Goal: Task Accomplishment & Management: Manage account settings

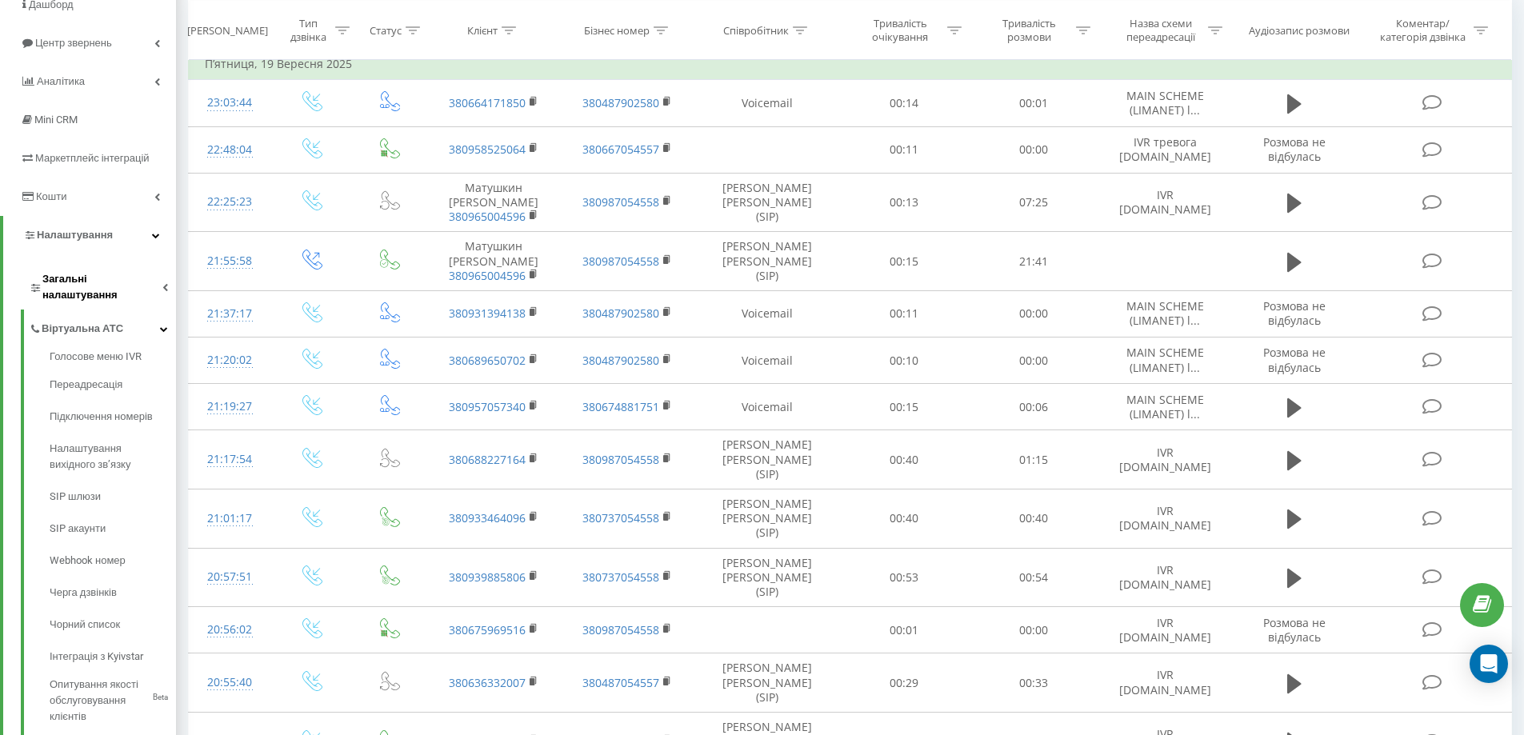
scroll to position [80, 0]
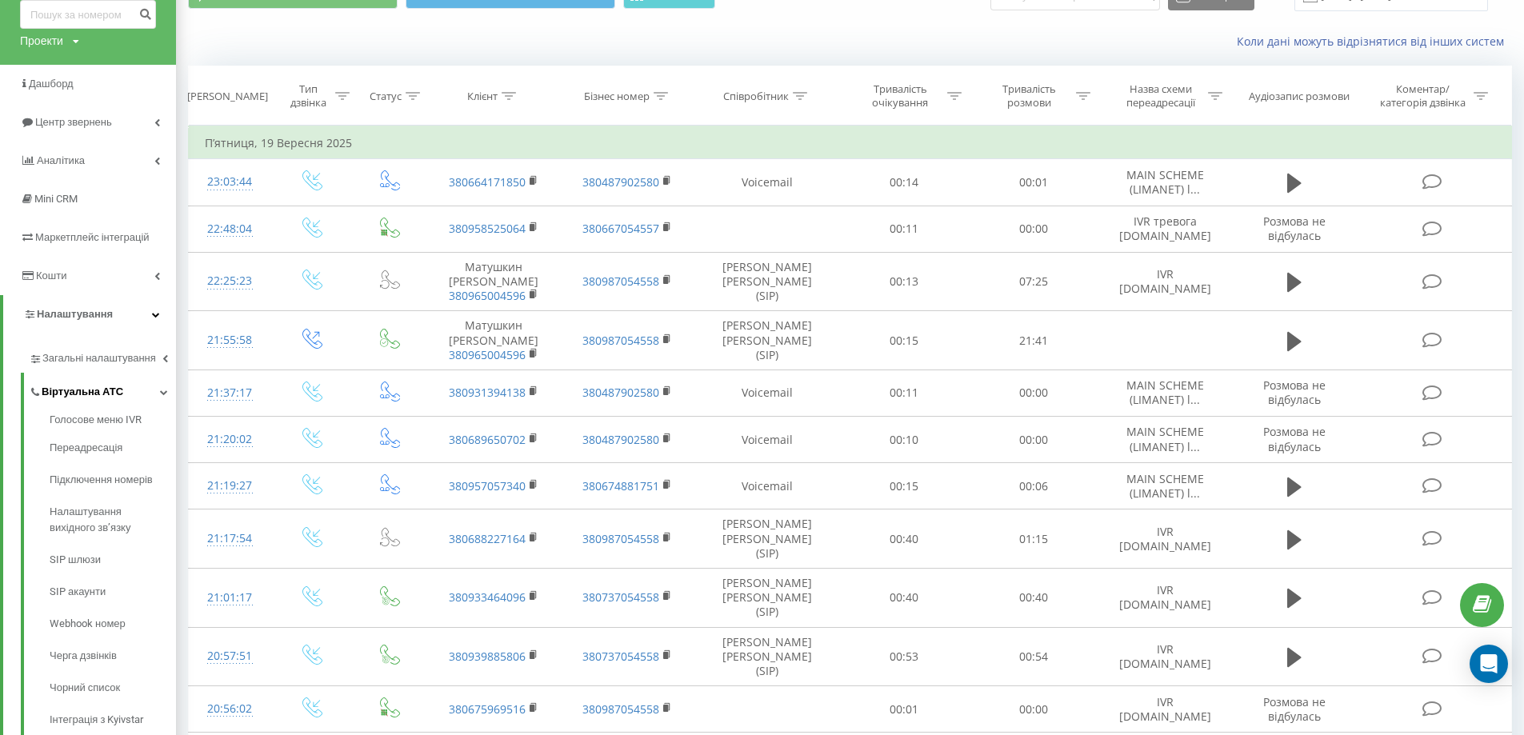
click at [158, 397] on link "Віртуальна АТС" at bounding box center [102, 390] width 147 height 34
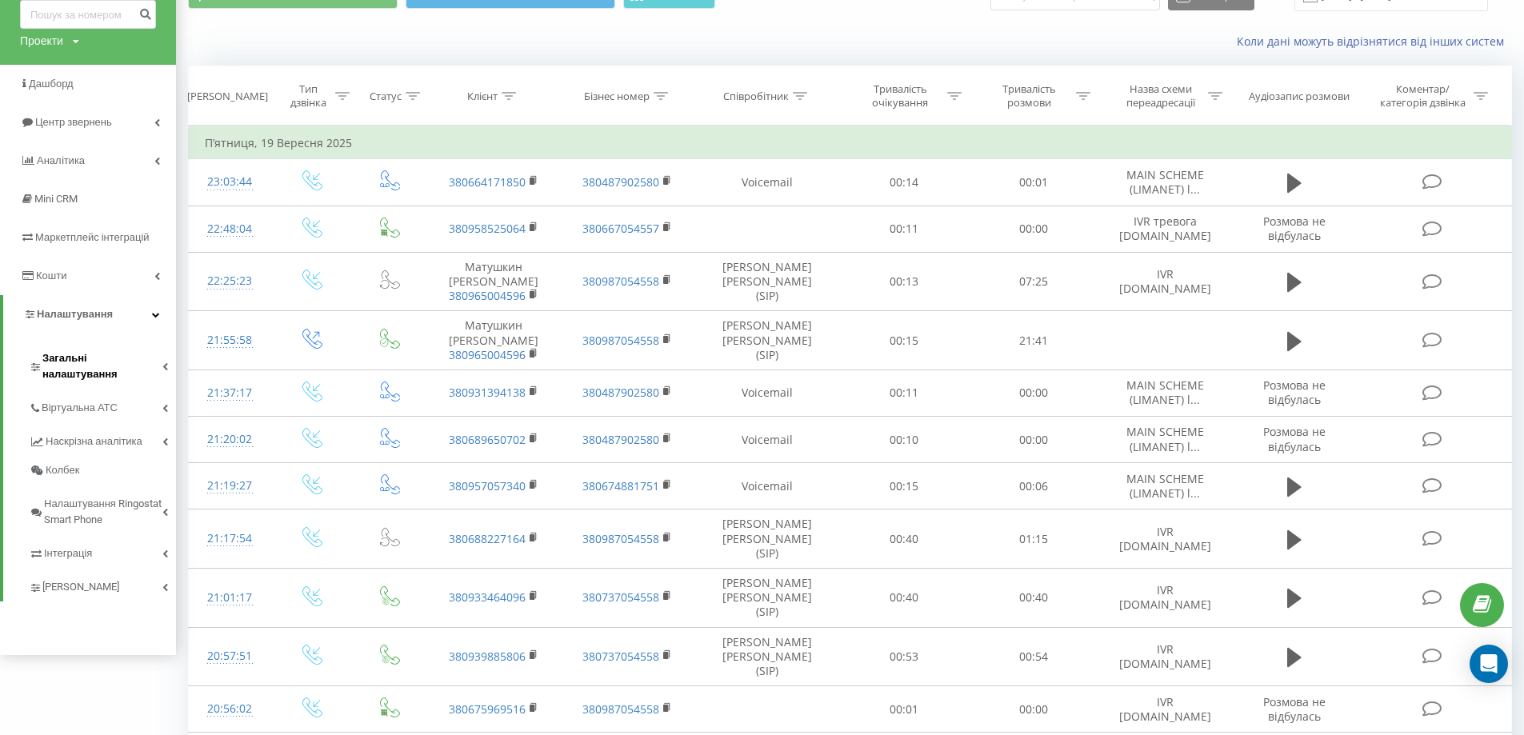
click at [158, 365] on span "Загальні налаштування" at bounding box center [102, 366] width 120 height 32
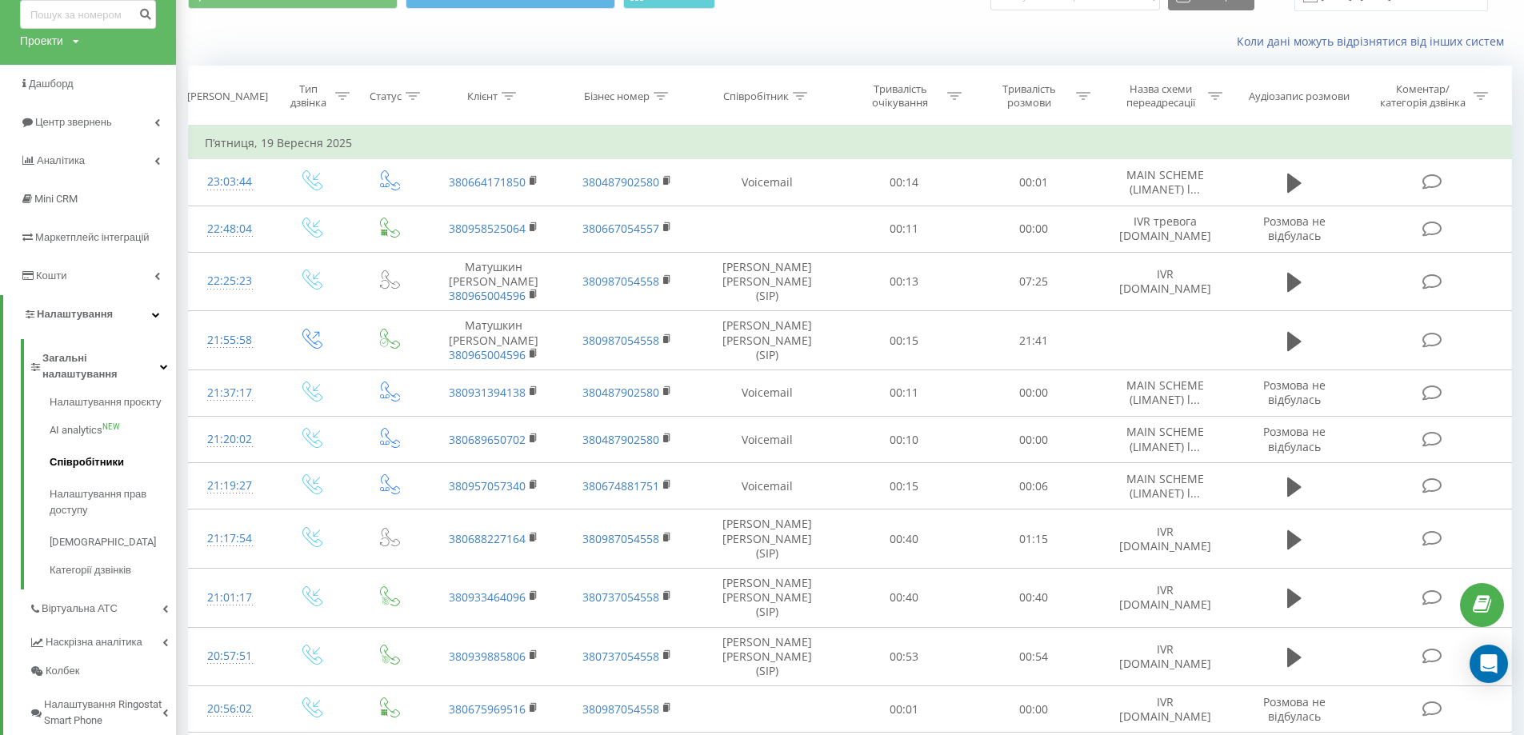
click at [97, 454] on span "Співробітники" at bounding box center [87, 462] width 74 height 16
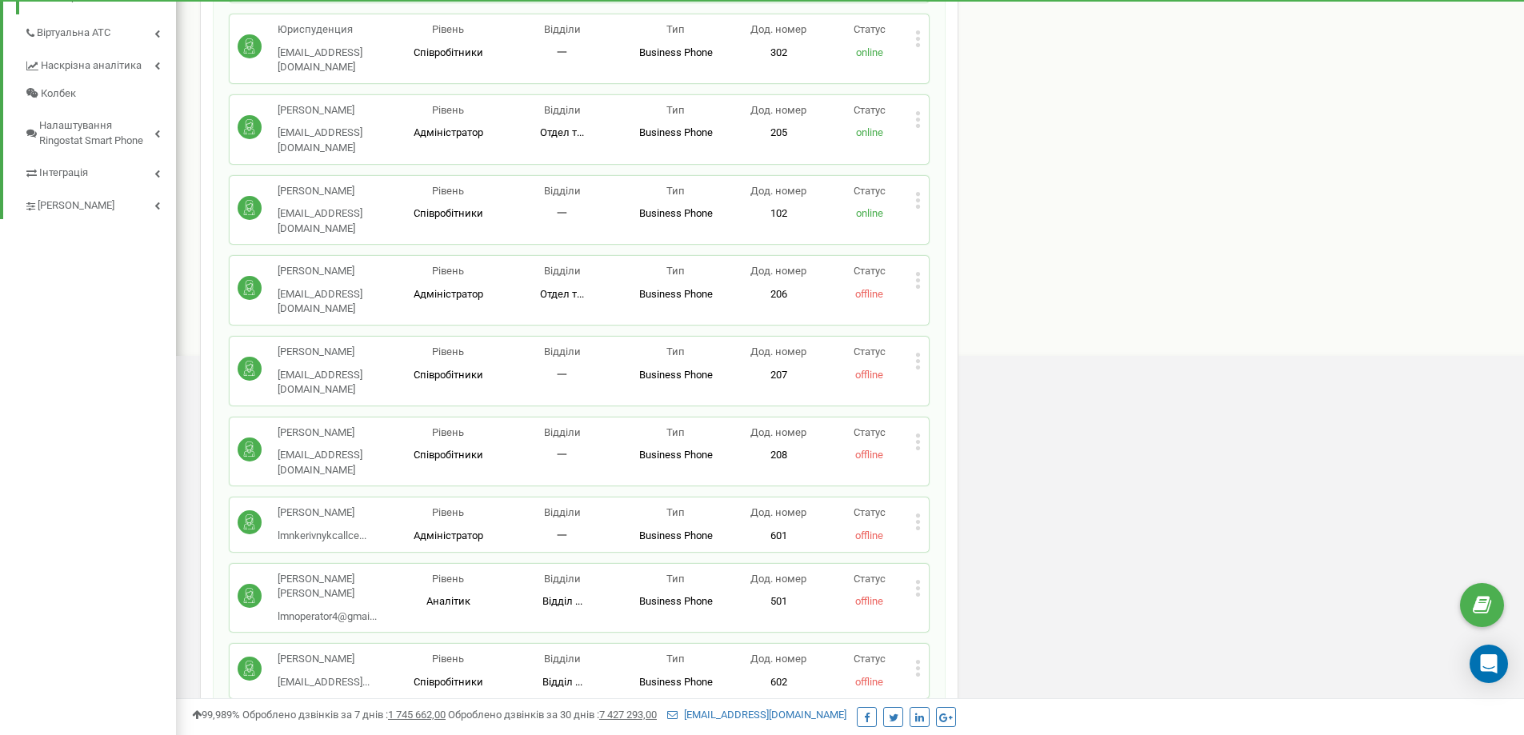
scroll to position [640, 0]
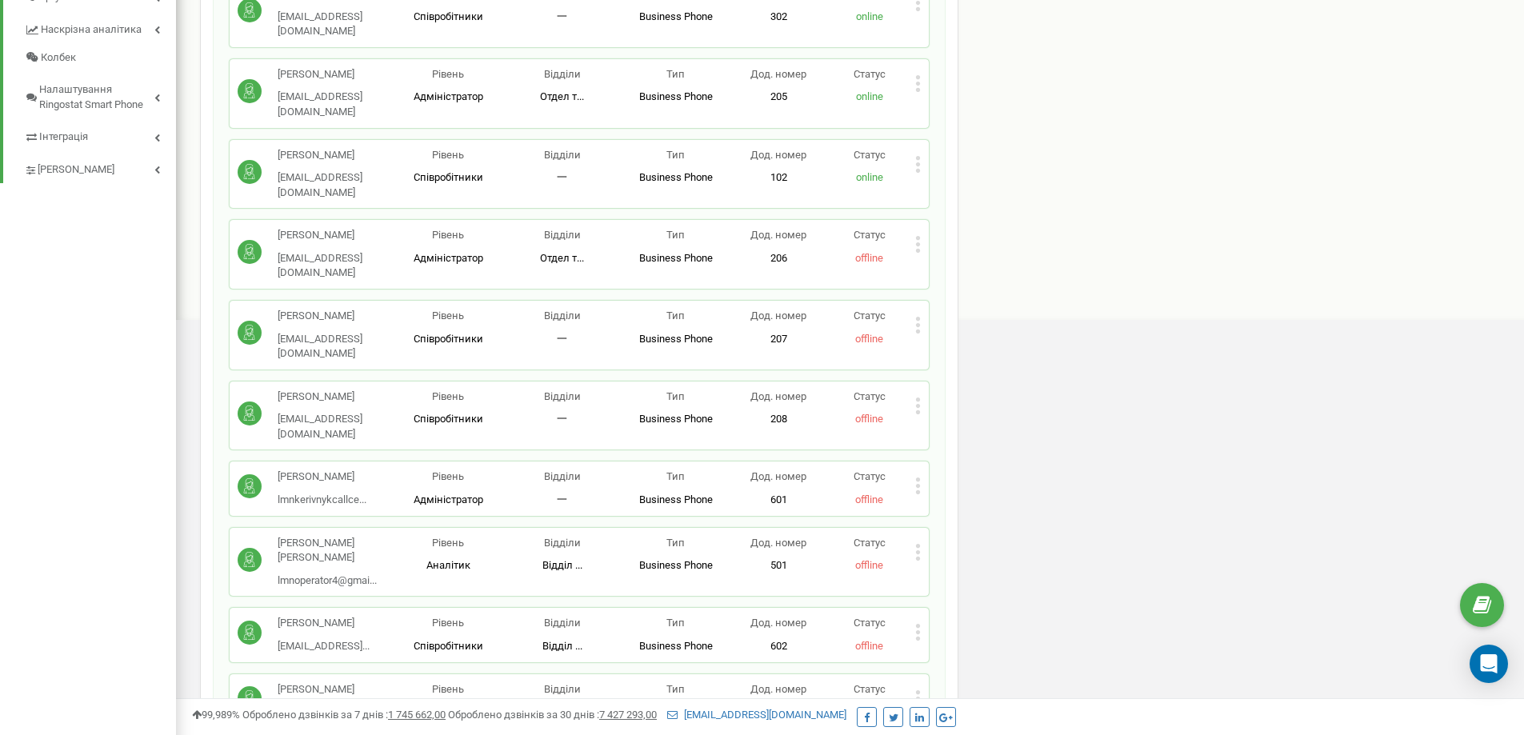
click at [902, 470] on p "Статус" at bounding box center [869, 477] width 91 height 15
click at [911, 470] on p "Статус" at bounding box center [869, 477] width 91 height 15
click at [917, 478] on icon at bounding box center [918, 486] width 6 height 17
click at [965, 507] on span "Редагувати" at bounding box center [968, 512] width 63 height 10
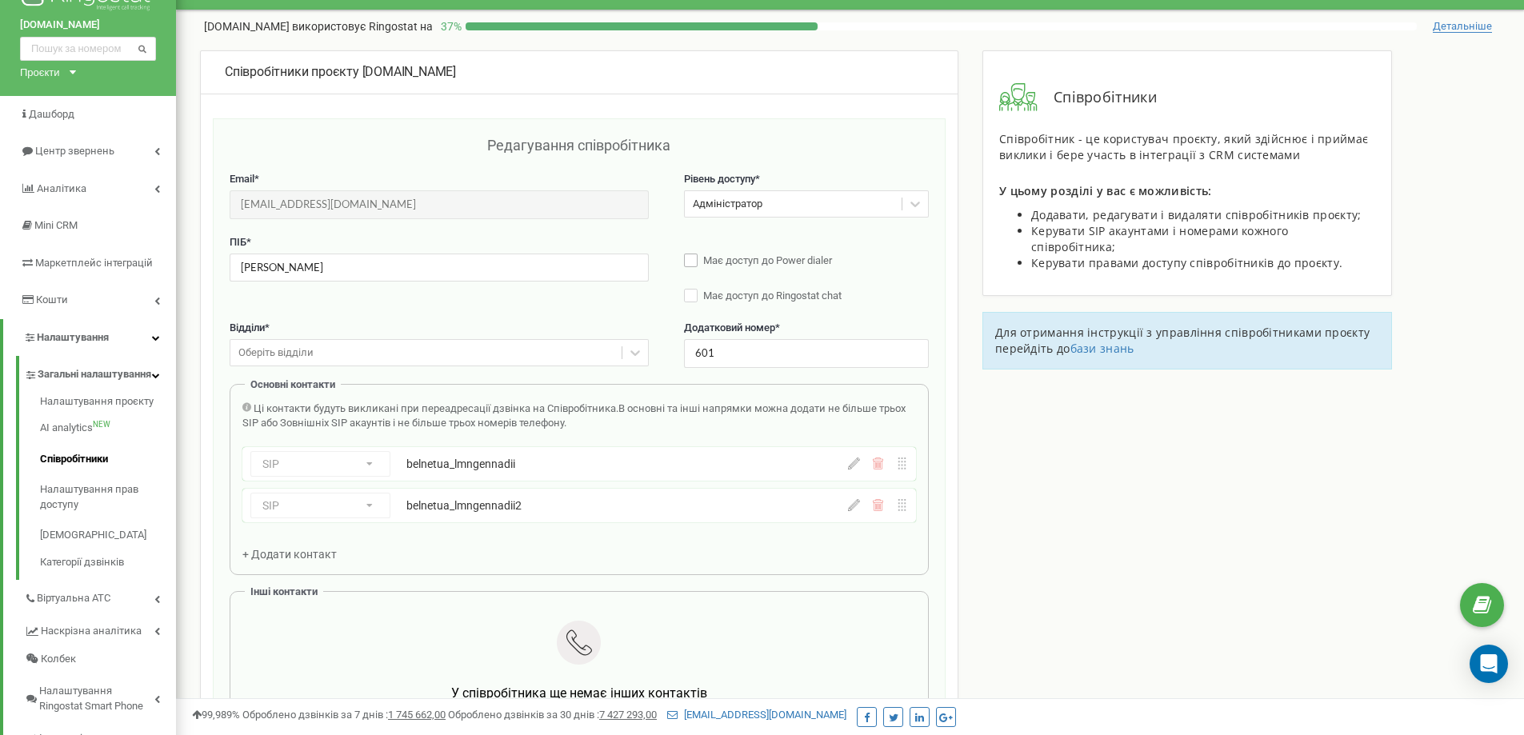
scroll to position [0, 0]
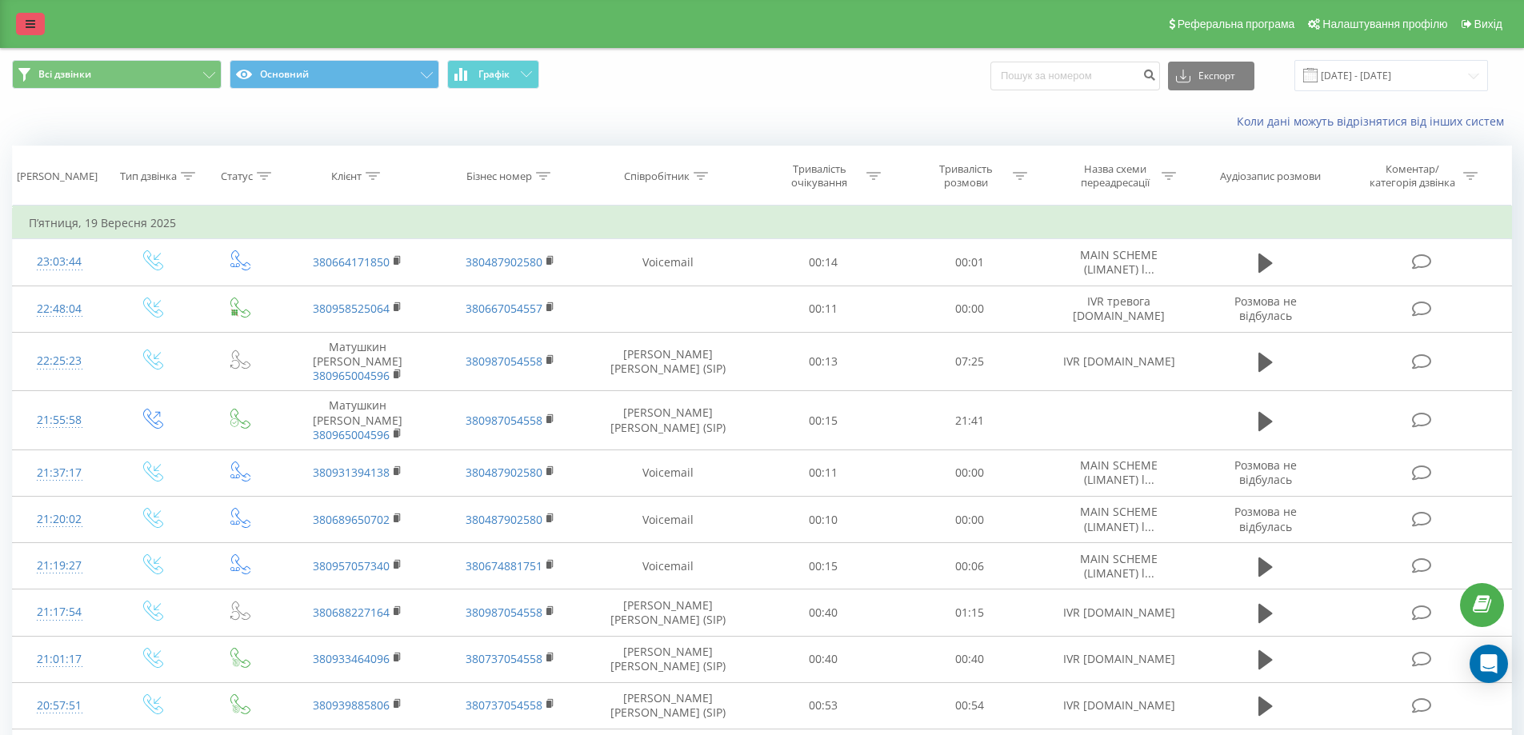
click at [34, 22] on icon at bounding box center [31, 23] width 10 height 11
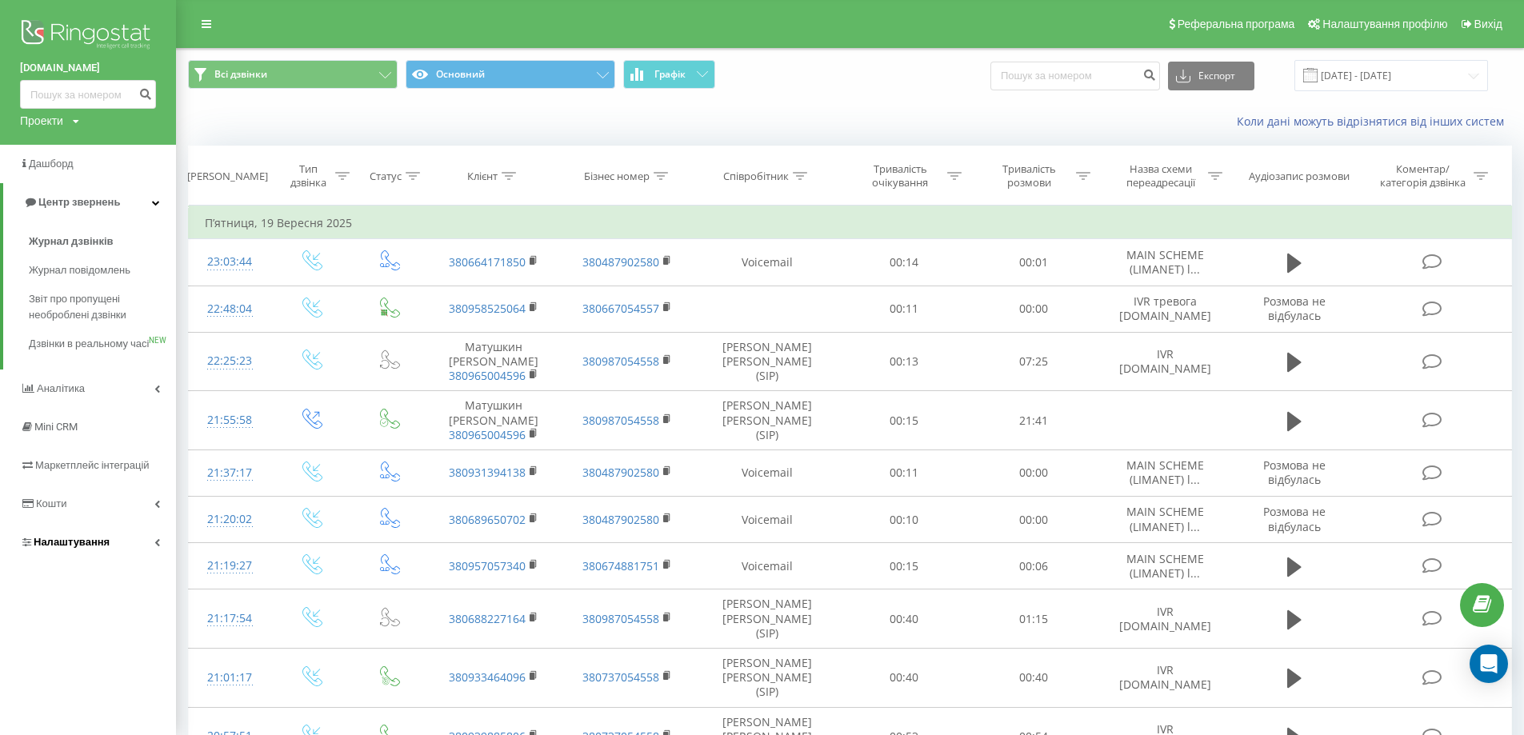
click at [154, 546] on icon at bounding box center [157, 542] width 6 height 8
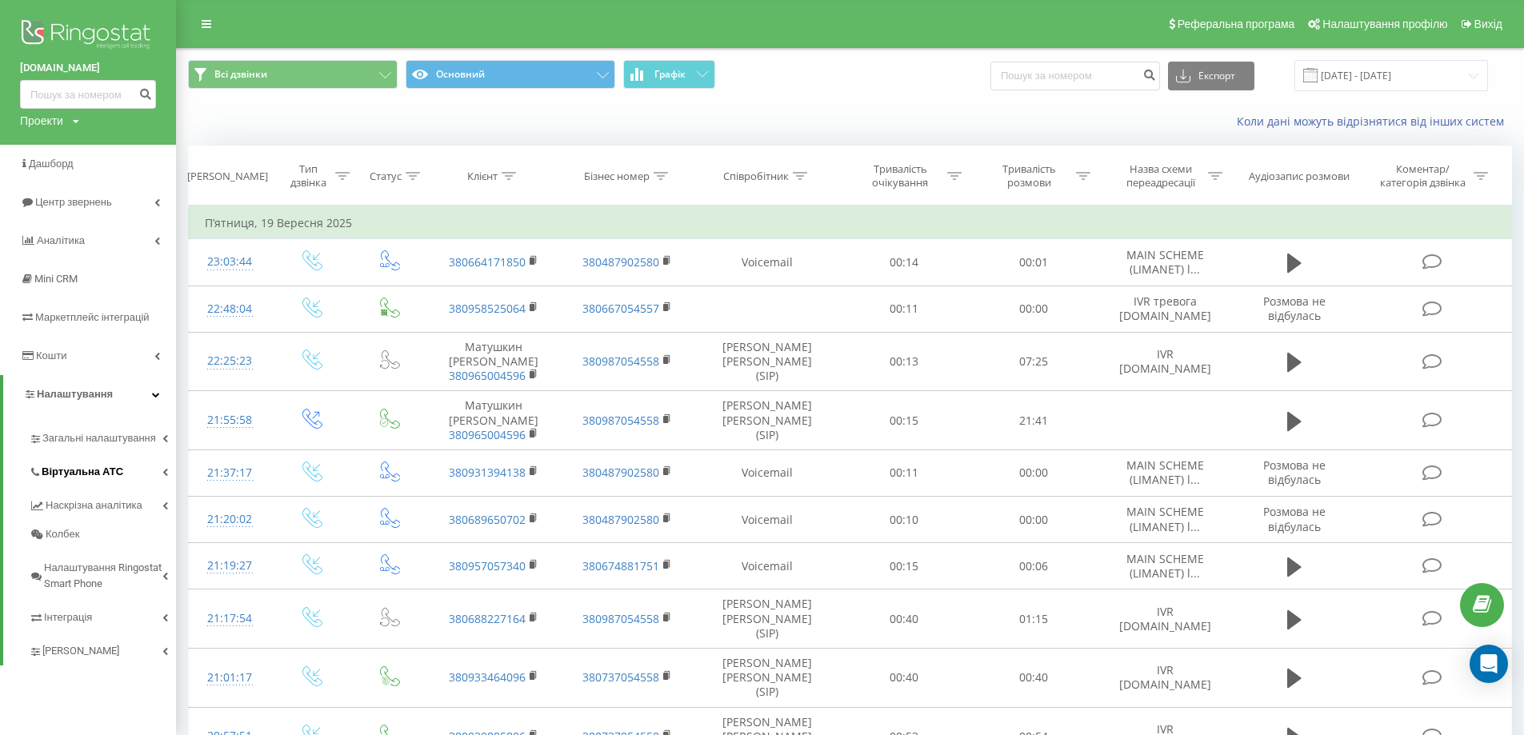
click at [138, 482] on link "Віртуальна АТС" at bounding box center [102, 470] width 147 height 34
click at [161, 468] on link "Віртуальна АТС" at bounding box center [102, 470] width 147 height 34
click at [156, 470] on link "Віртуальна АТС" at bounding box center [102, 470] width 147 height 34
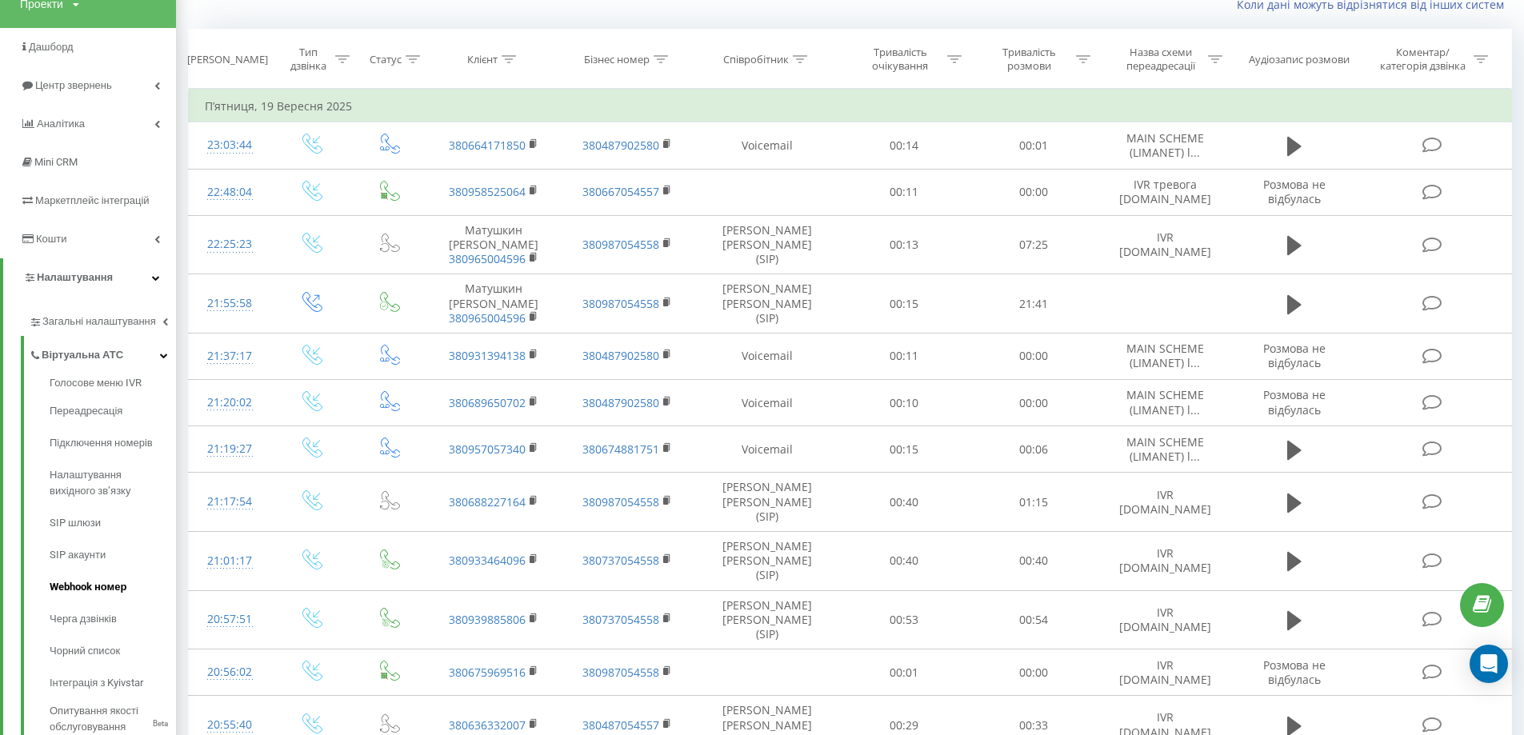
scroll to position [160, 0]
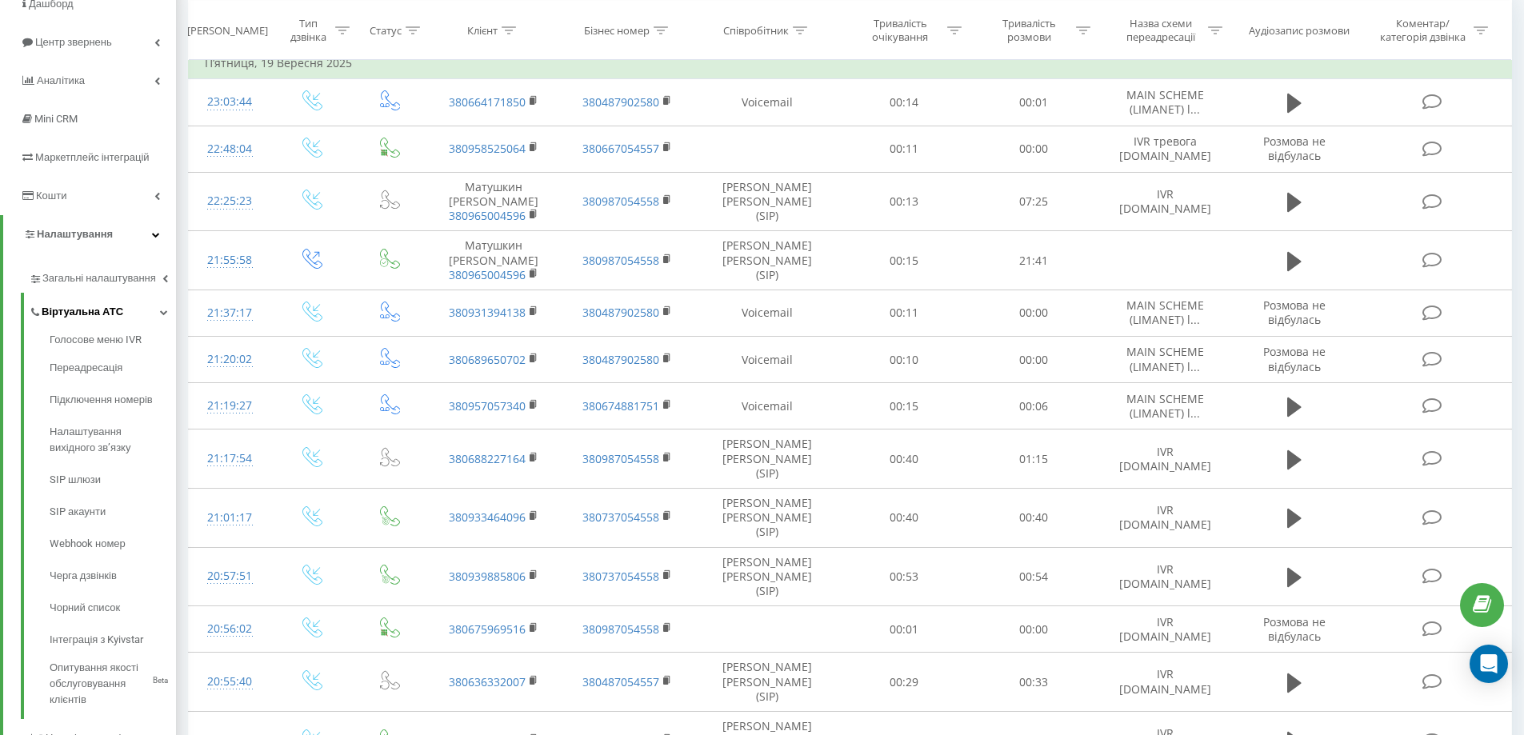
click at [143, 323] on link "Віртуальна АТС" at bounding box center [102, 310] width 147 height 34
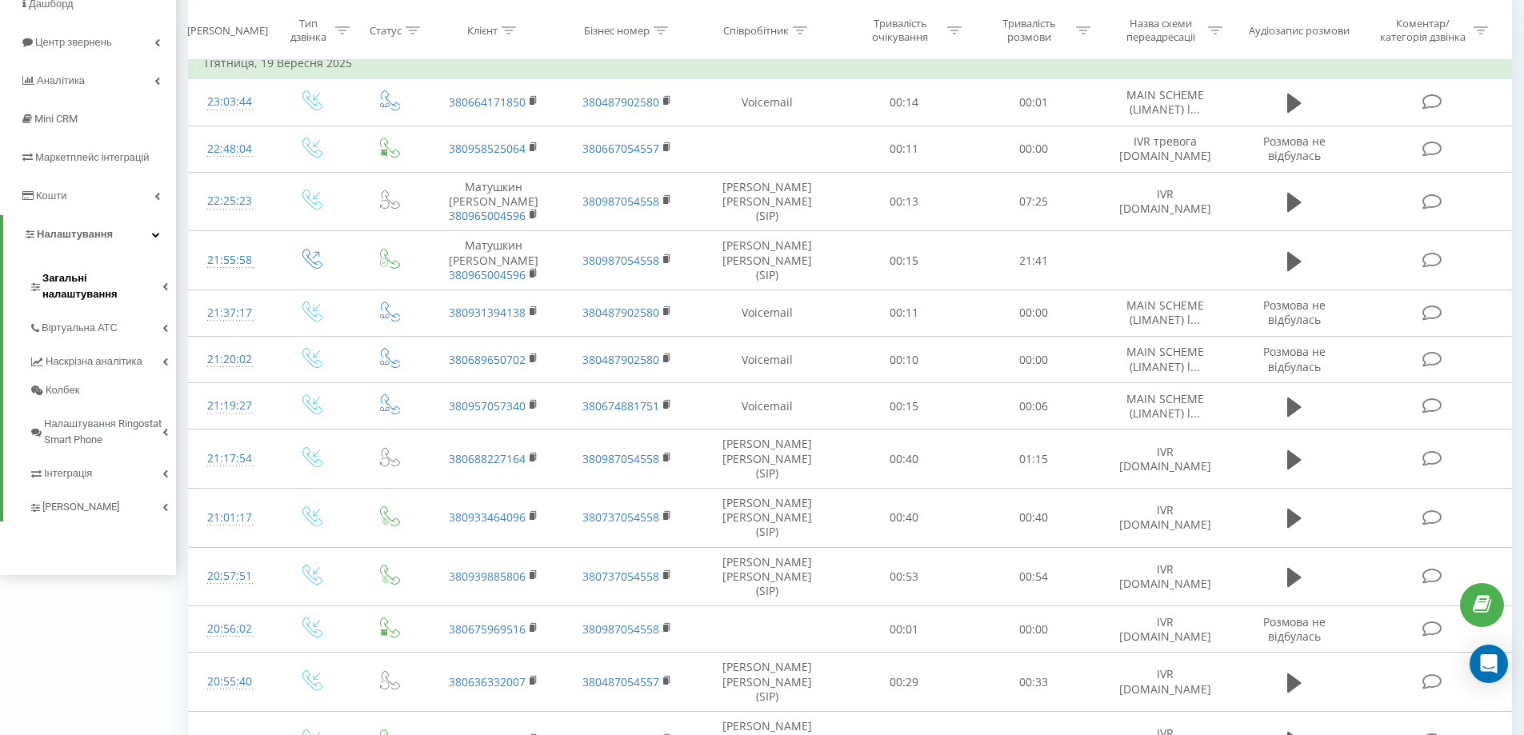
click at [158, 278] on span "Загальні налаштування" at bounding box center [102, 286] width 120 height 32
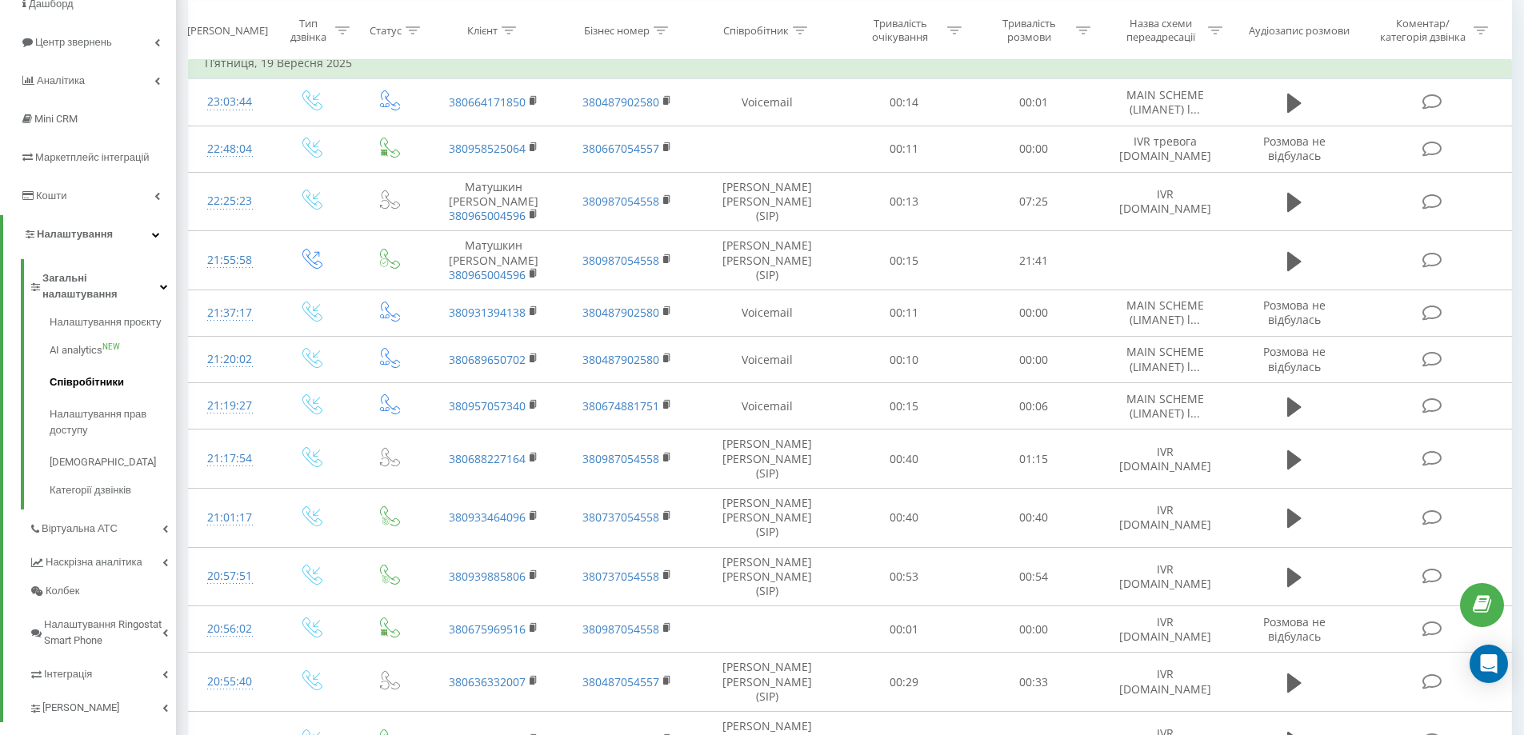
click at [96, 374] on span "Співробітники" at bounding box center [87, 382] width 74 height 16
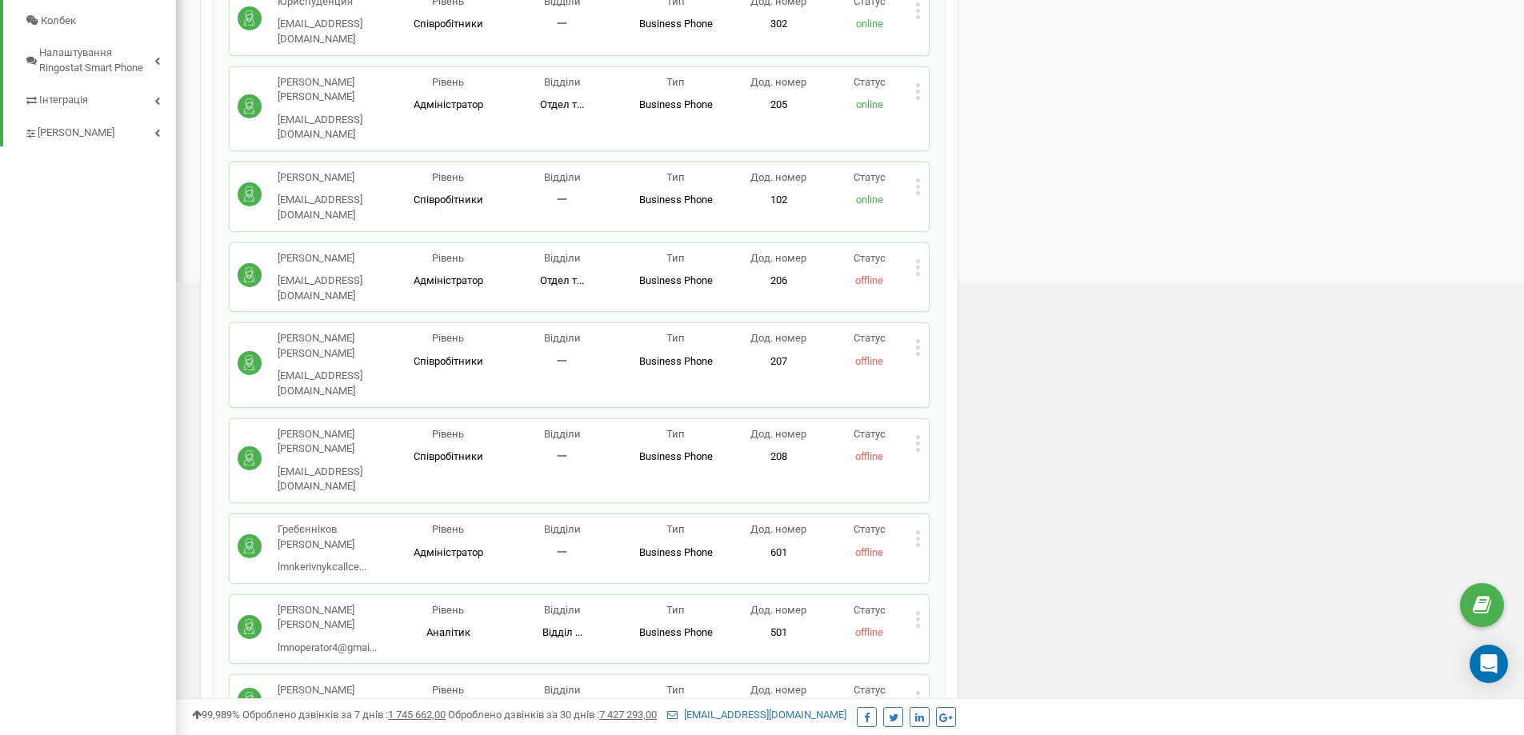
scroll to position [705, 0]
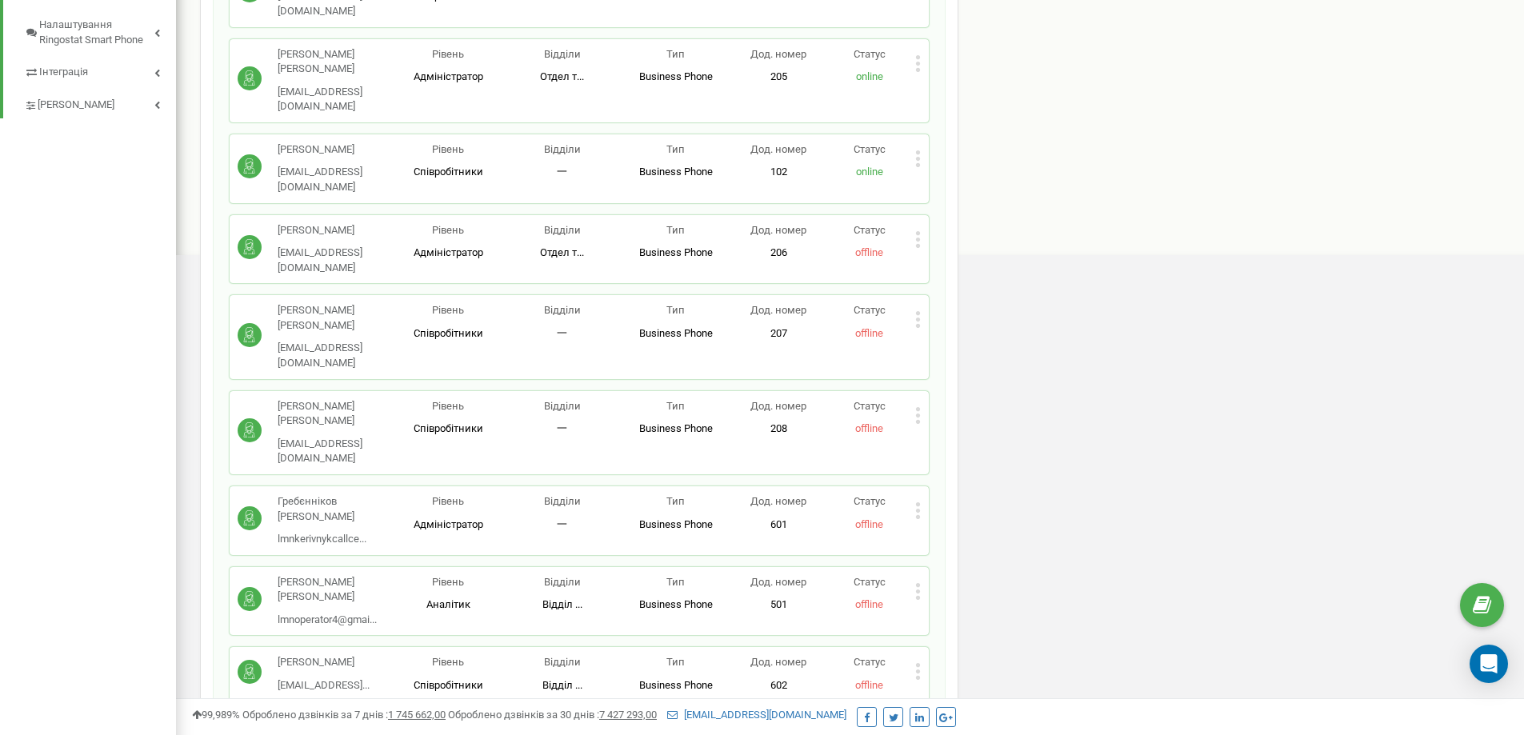
click at [918, 663] on icon at bounding box center [918, 671] width 6 height 17
click at [982, 693] on span "Редагувати" at bounding box center [968, 698] width 63 height 10
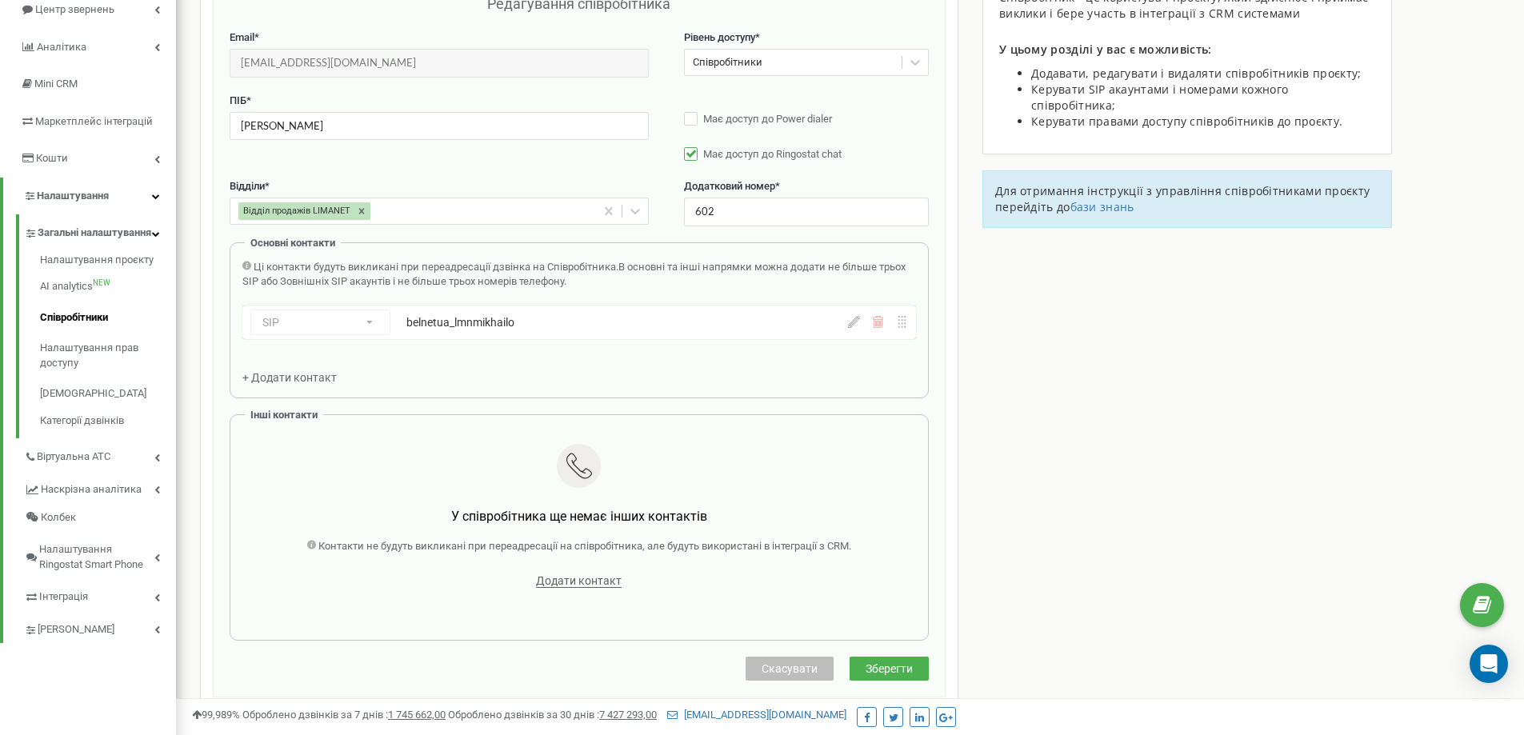
scroll to position [160, 0]
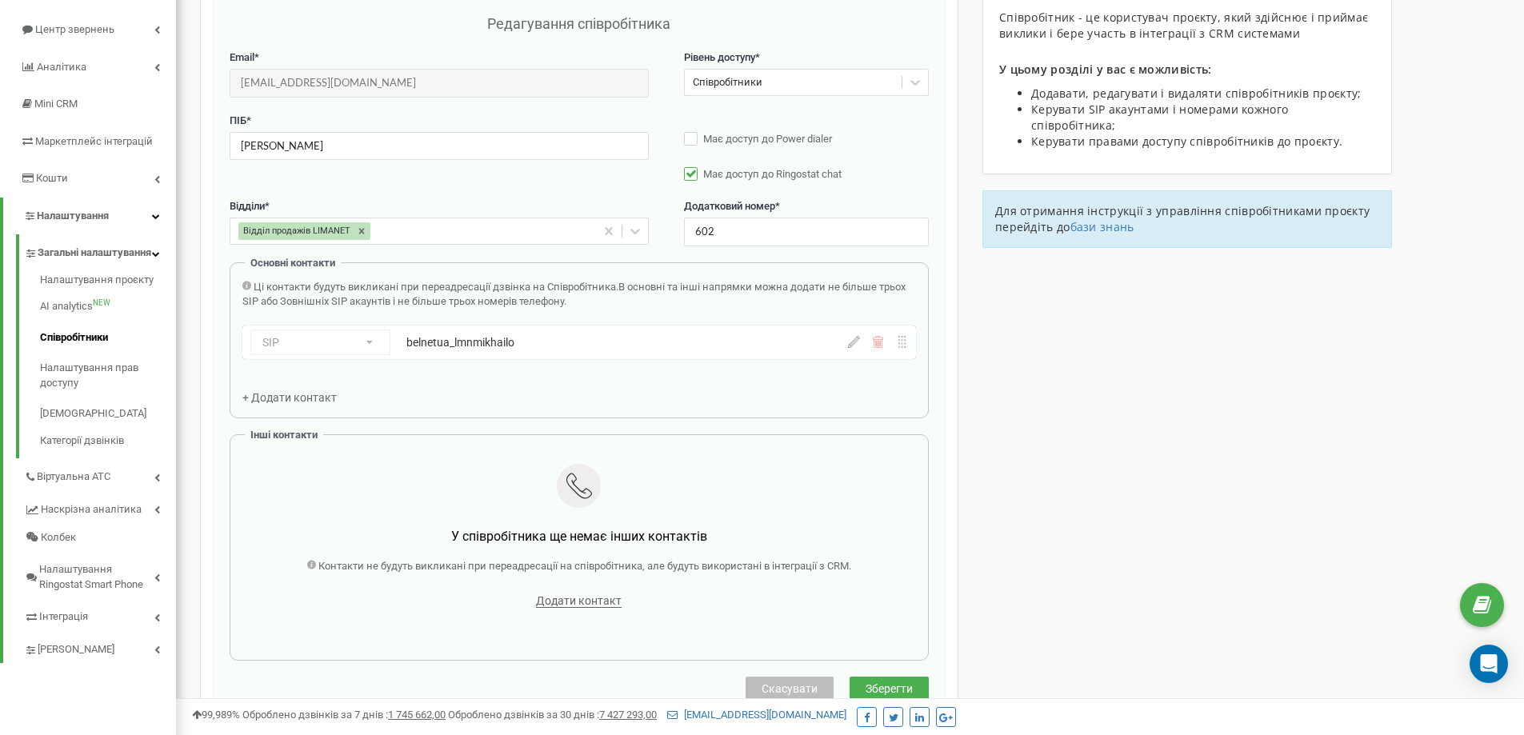
click at [267, 398] on span "+ Додати контакт" at bounding box center [289, 397] width 94 height 13
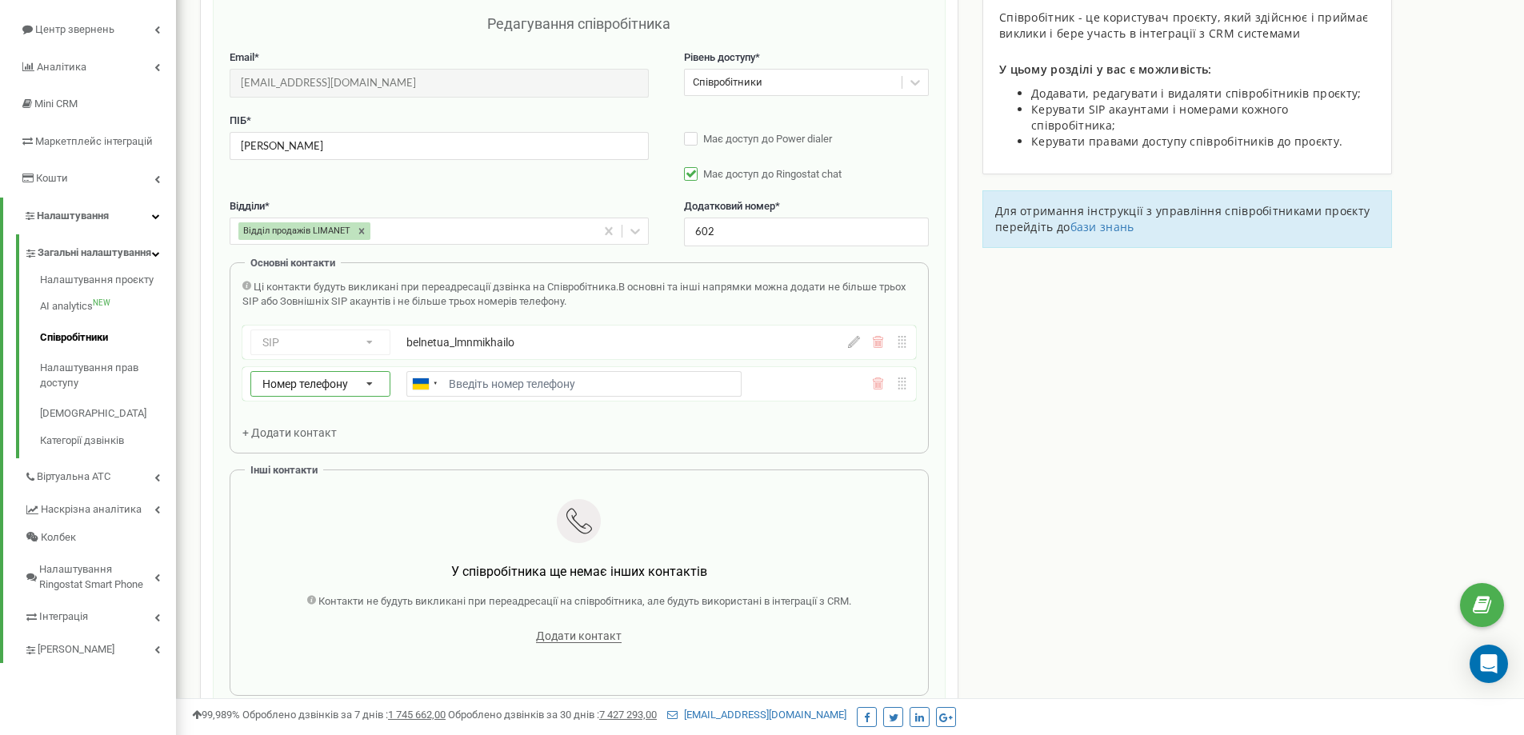
click at [377, 378] on icon at bounding box center [370, 385] width 34 height 26
click at [314, 428] on div "SIP" at bounding box center [320, 429] width 138 height 23
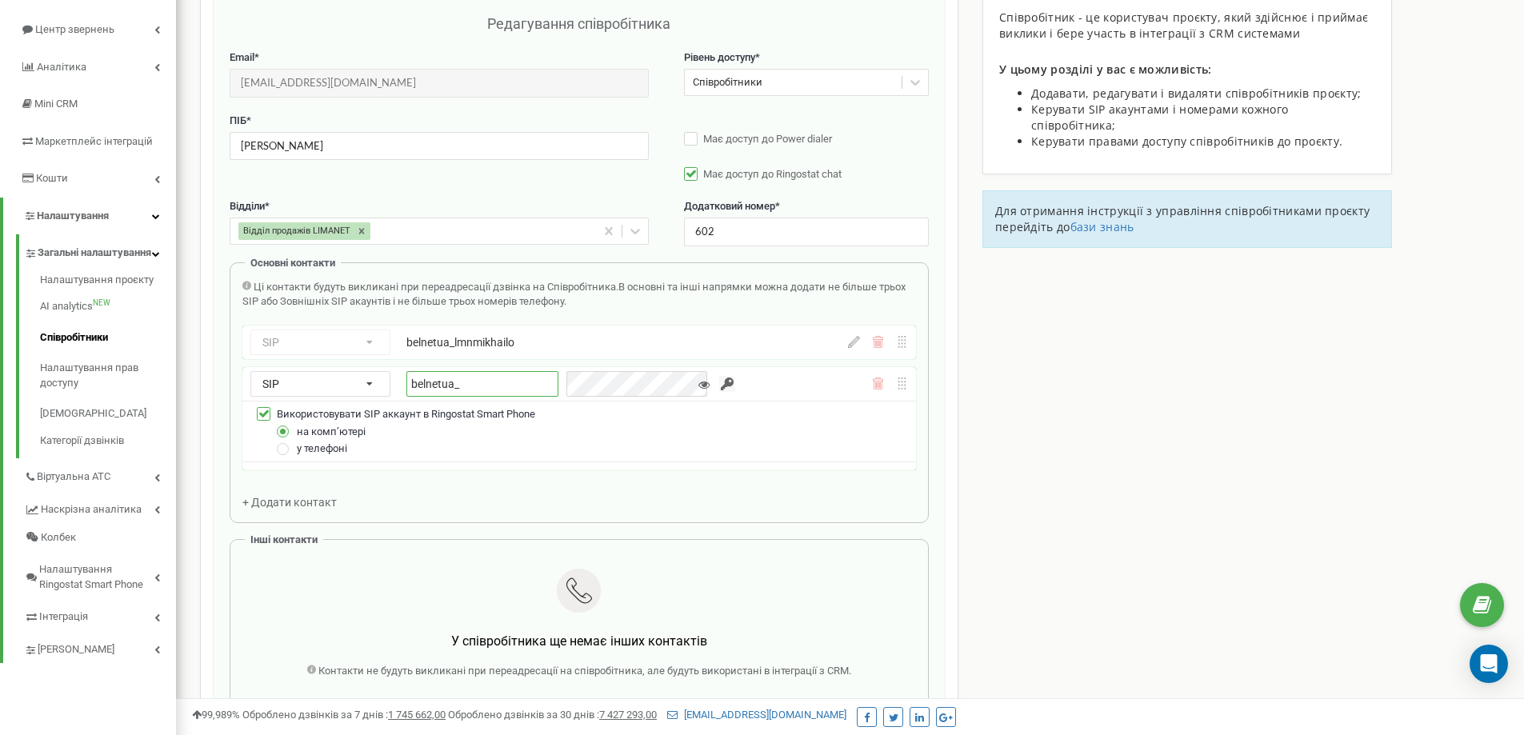
click at [496, 380] on input "belnetua_" at bounding box center [482, 384] width 152 height 26
type input "belnetua_lmnmikhailo2"
click at [699, 381] on icon at bounding box center [704, 384] width 11 height 11
click at [719, 383] on input "button" at bounding box center [727, 384] width 16 height 16
click at [699, 385] on icon at bounding box center [704, 384] width 11 height 11
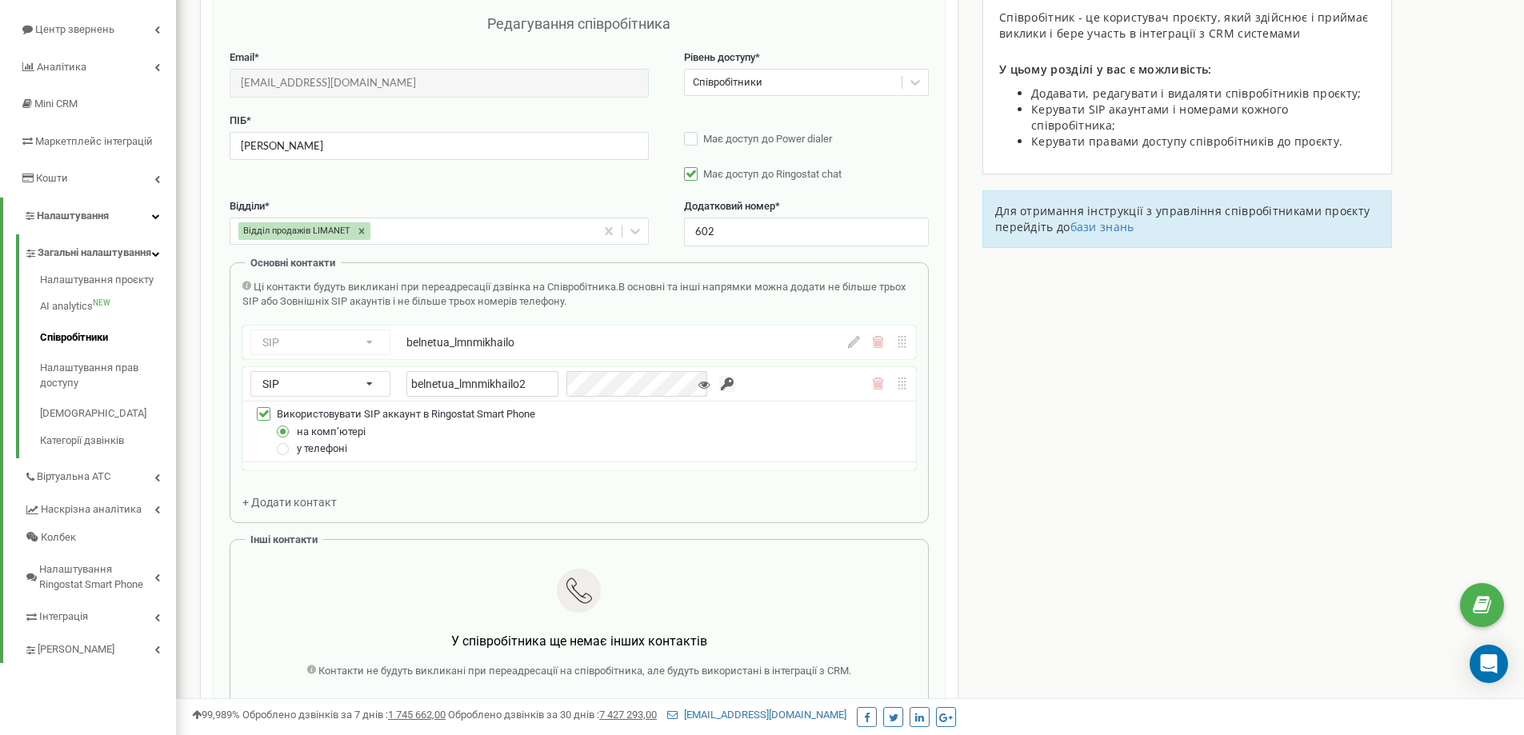
click at [699, 385] on icon at bounding box center [704, 384] width 11 height 11
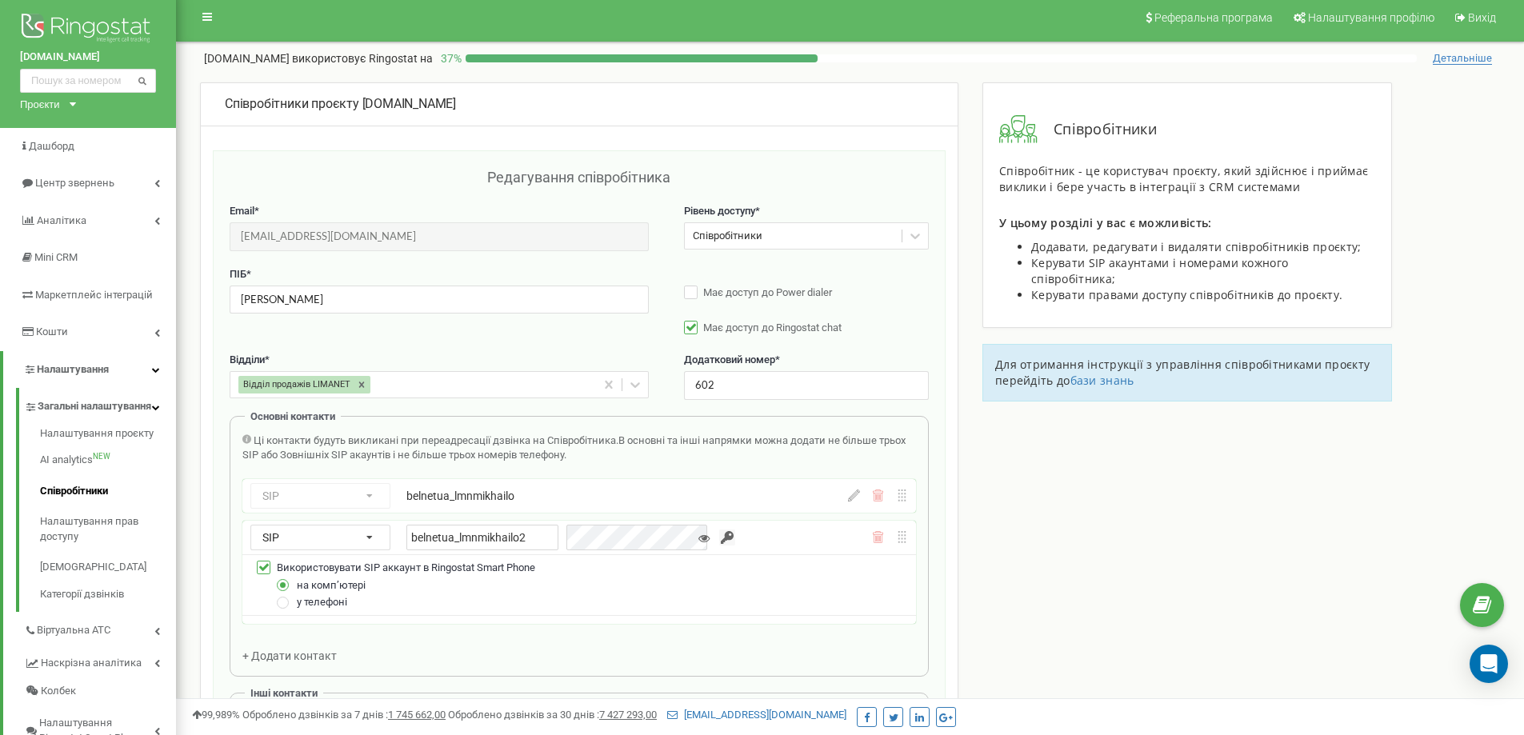
scroll to position [0, 0]
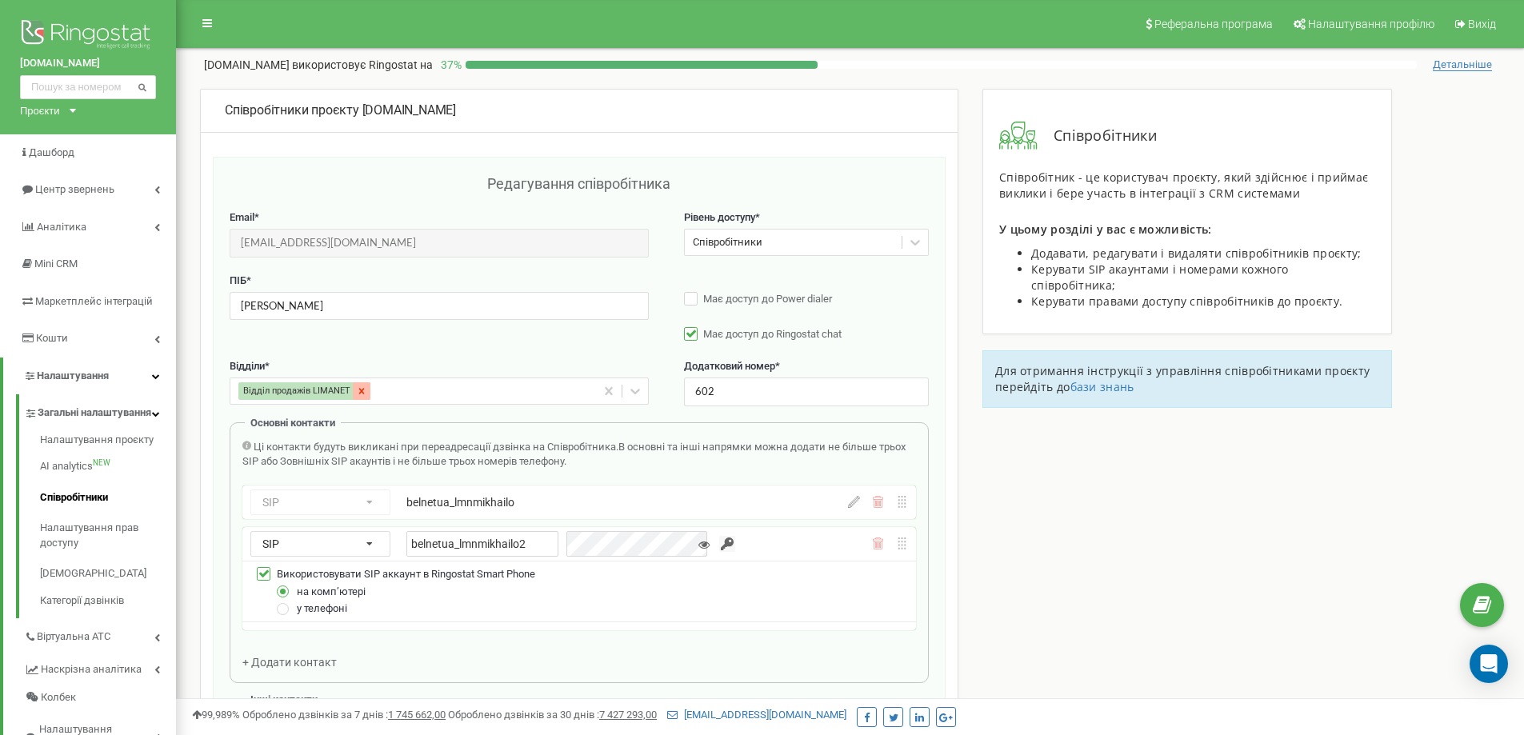
click at [361, 388] on icon at bounding box center [361, 391] width 11 height 11
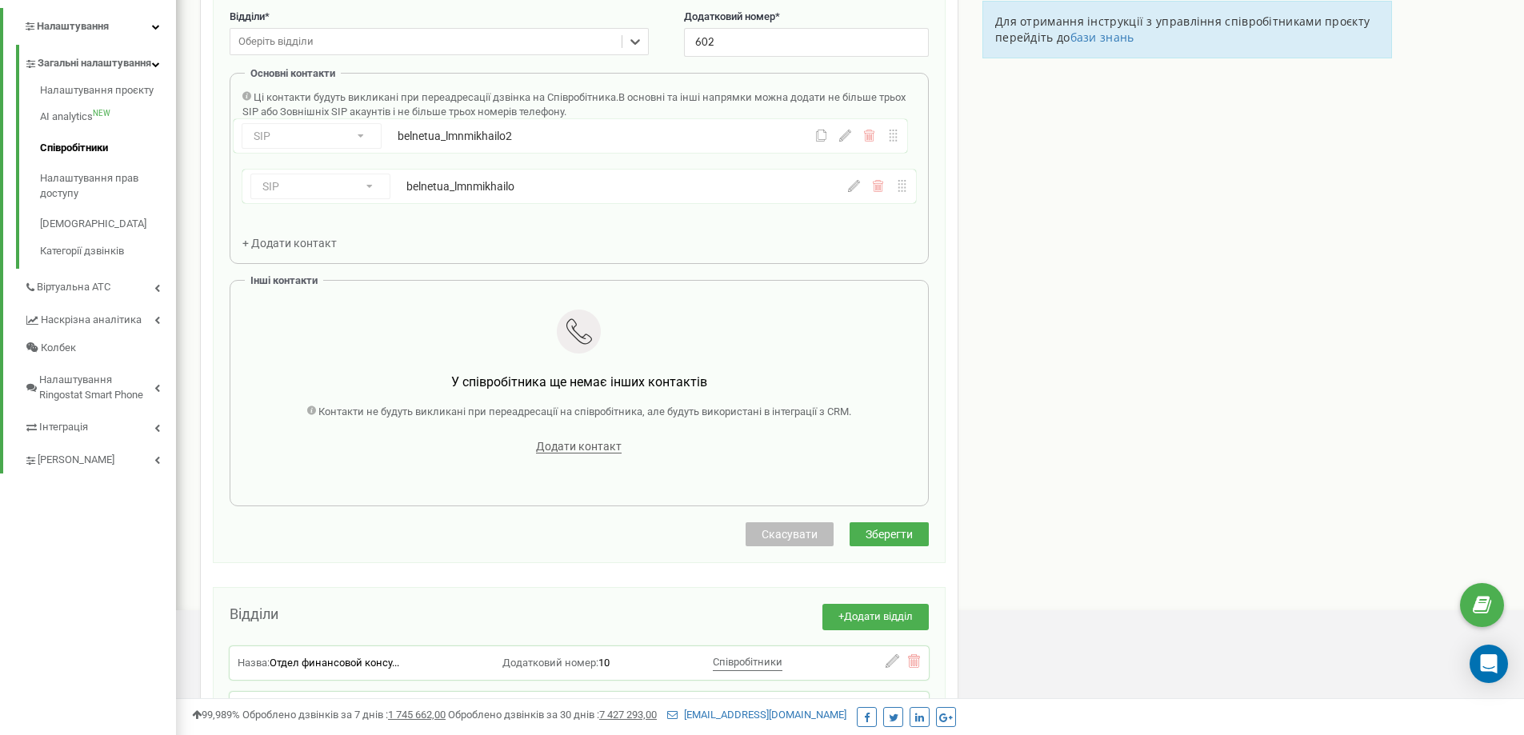
scroll to position [341, 0]
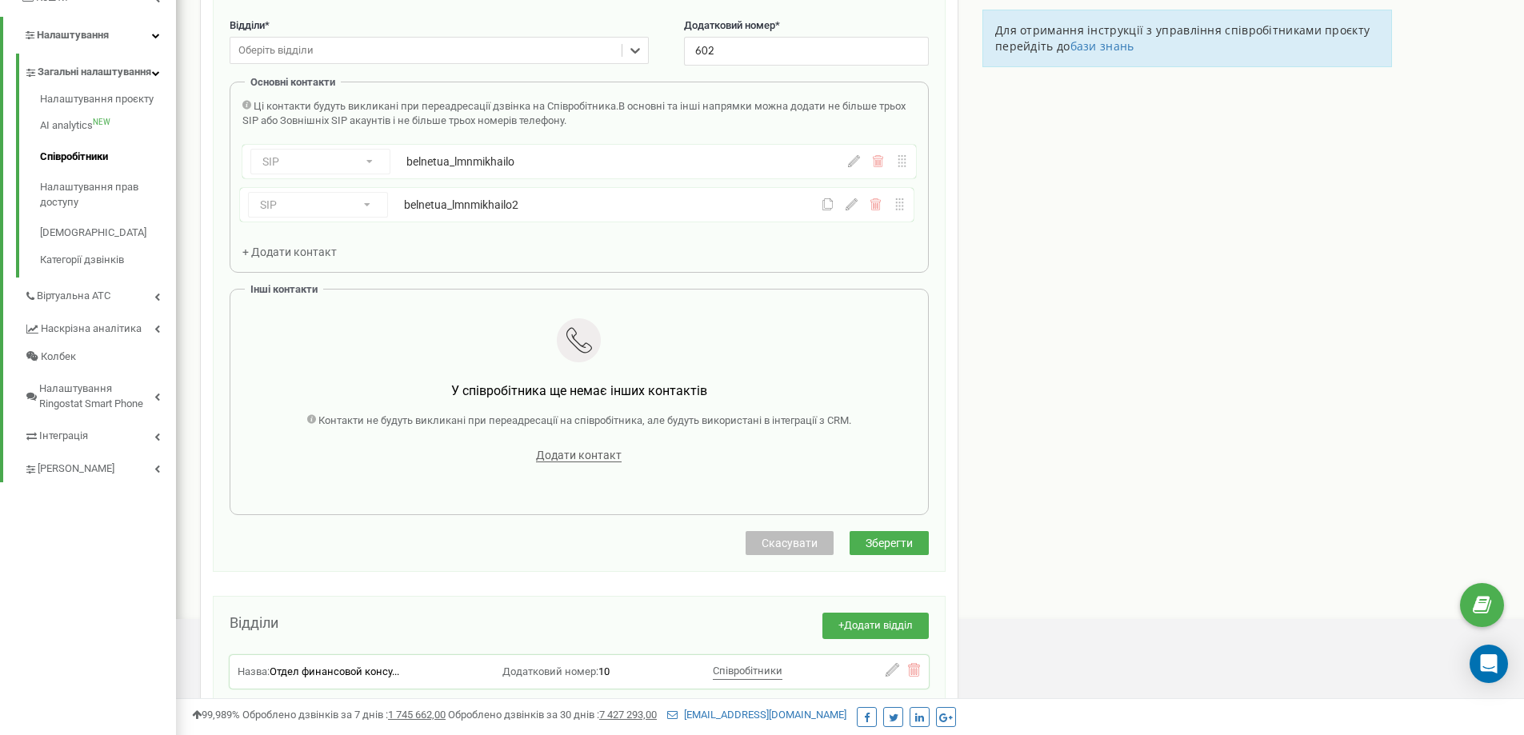
drag, startPoint x: 462, startPoint y: 72, endPoint x: 526, endPoint y: 213, distance: 154.7
click at [526, 213] on div "SIP Номер телефону SIP Зовнішній SIP belnetua_lmnmikhailo SIP Номер телефону SI…" at bounding box center [579, 182] width 674 height 75
click at [907, 550] on span "Зберегти" at bounding box center [889, 543] width 47 height 13
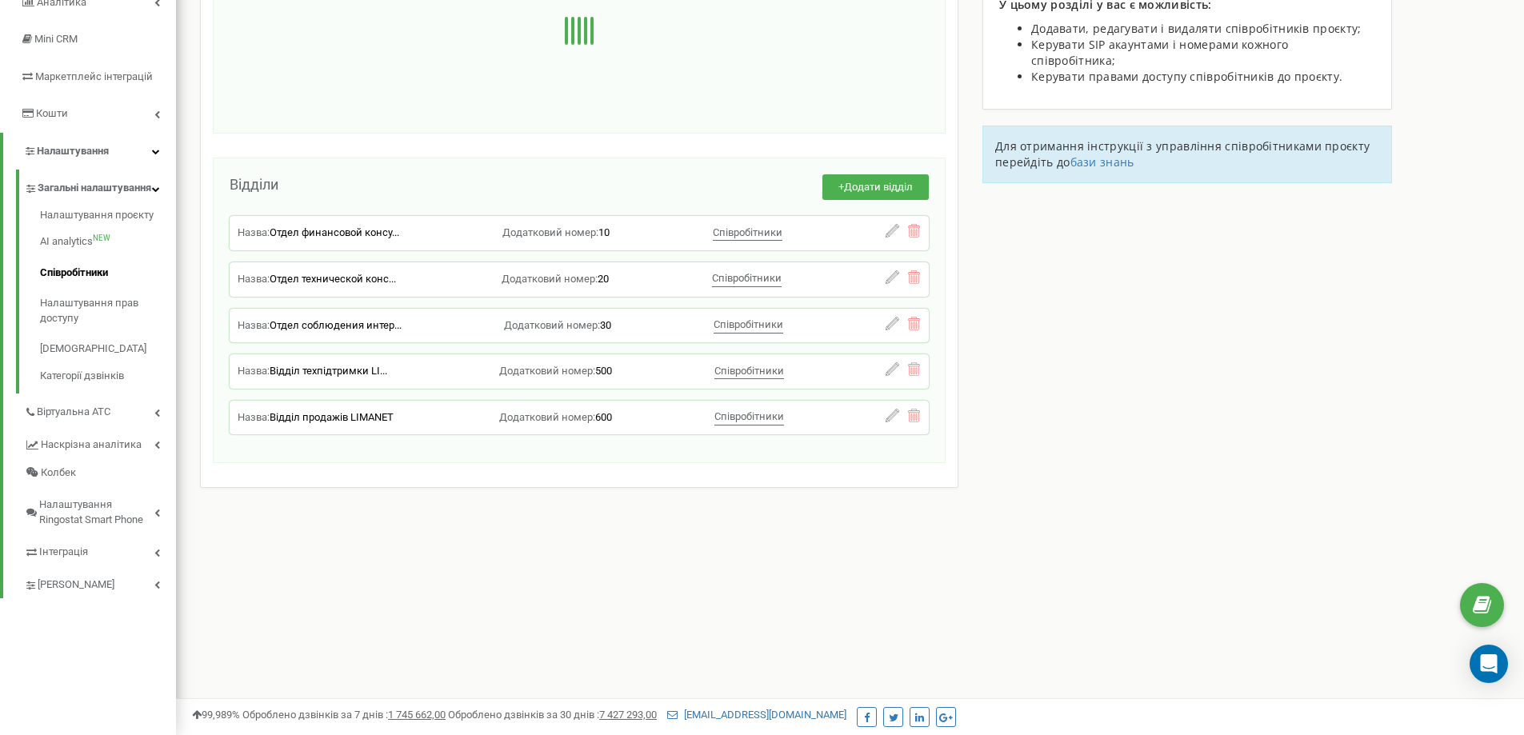
scroll to position [225, 0]
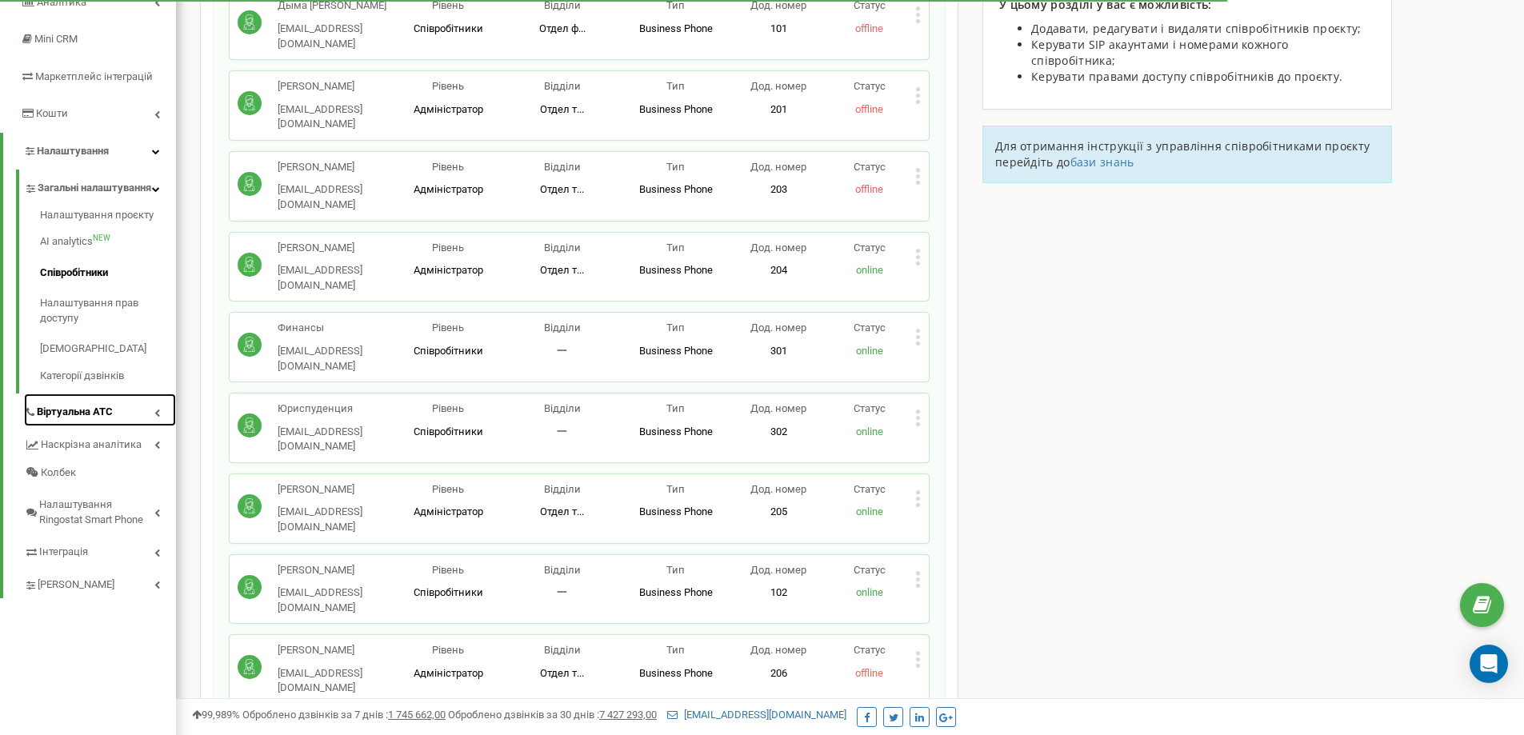
click at [146, 426] on link "Віртуальна АТС" at bounding box center [100, 410] width 152 height 33
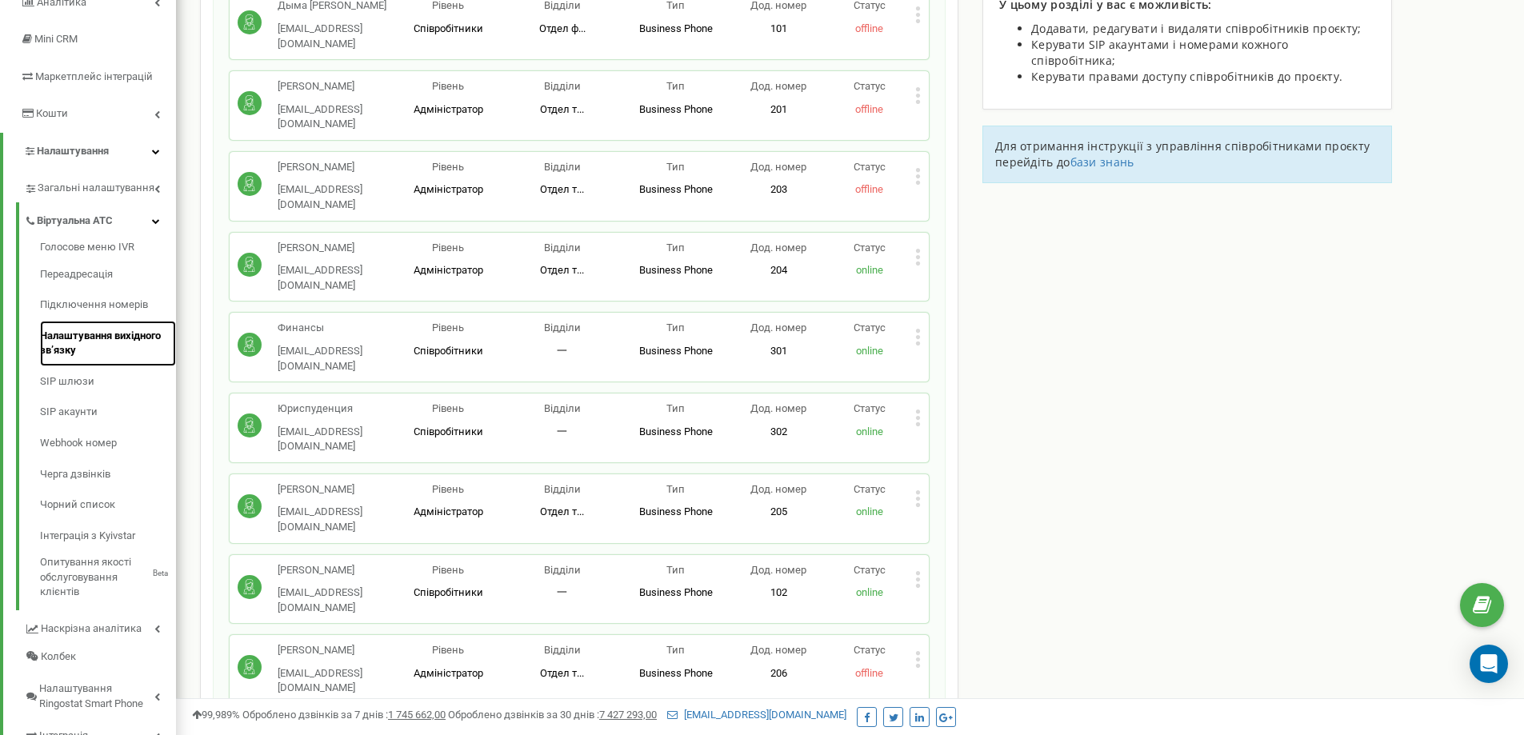
click at [89, 342] on link "Налаштування вихідного зв’язку" at bounding box center [108, 344] width 136 height 46
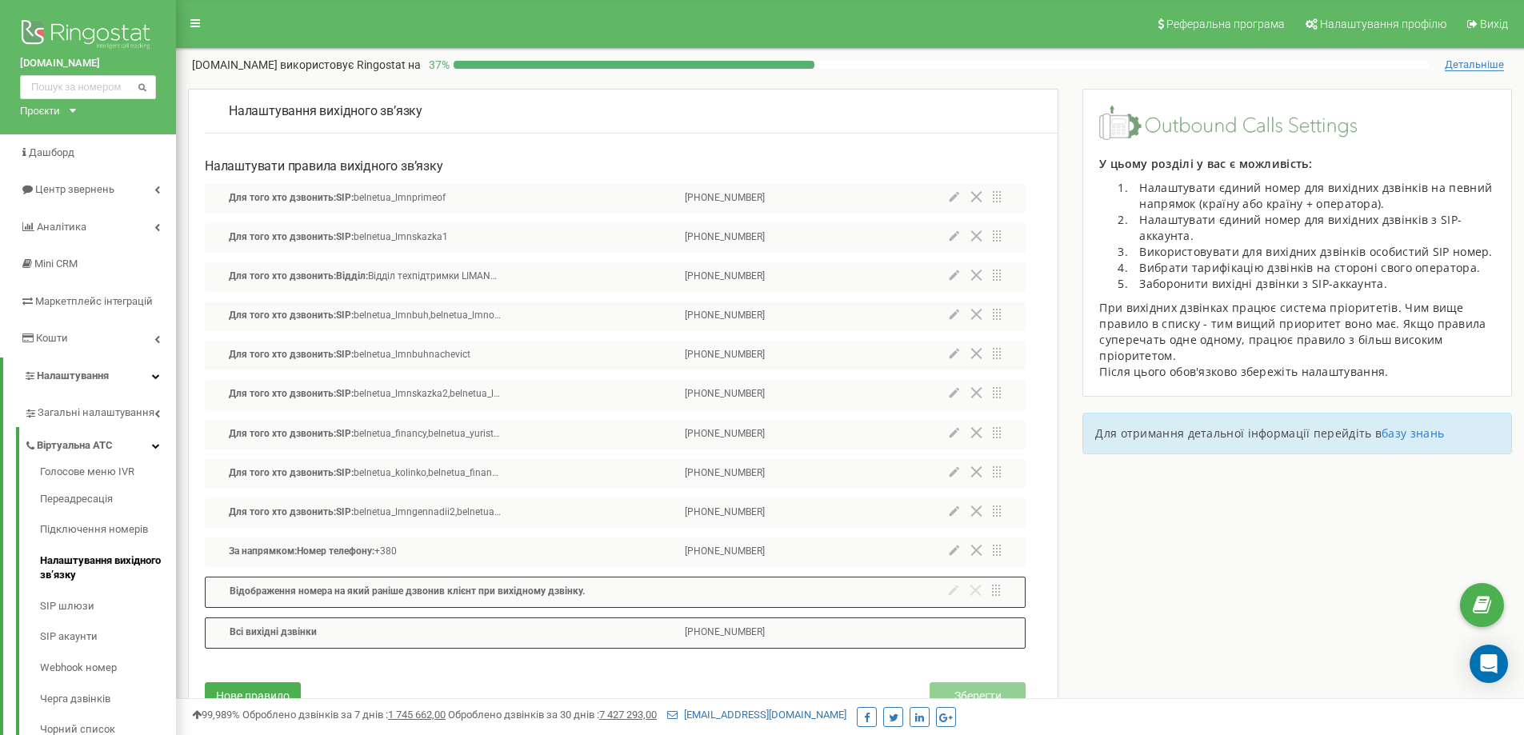
click at [956, 514] on icon at bounding box center [954, 511] width 10 height 11
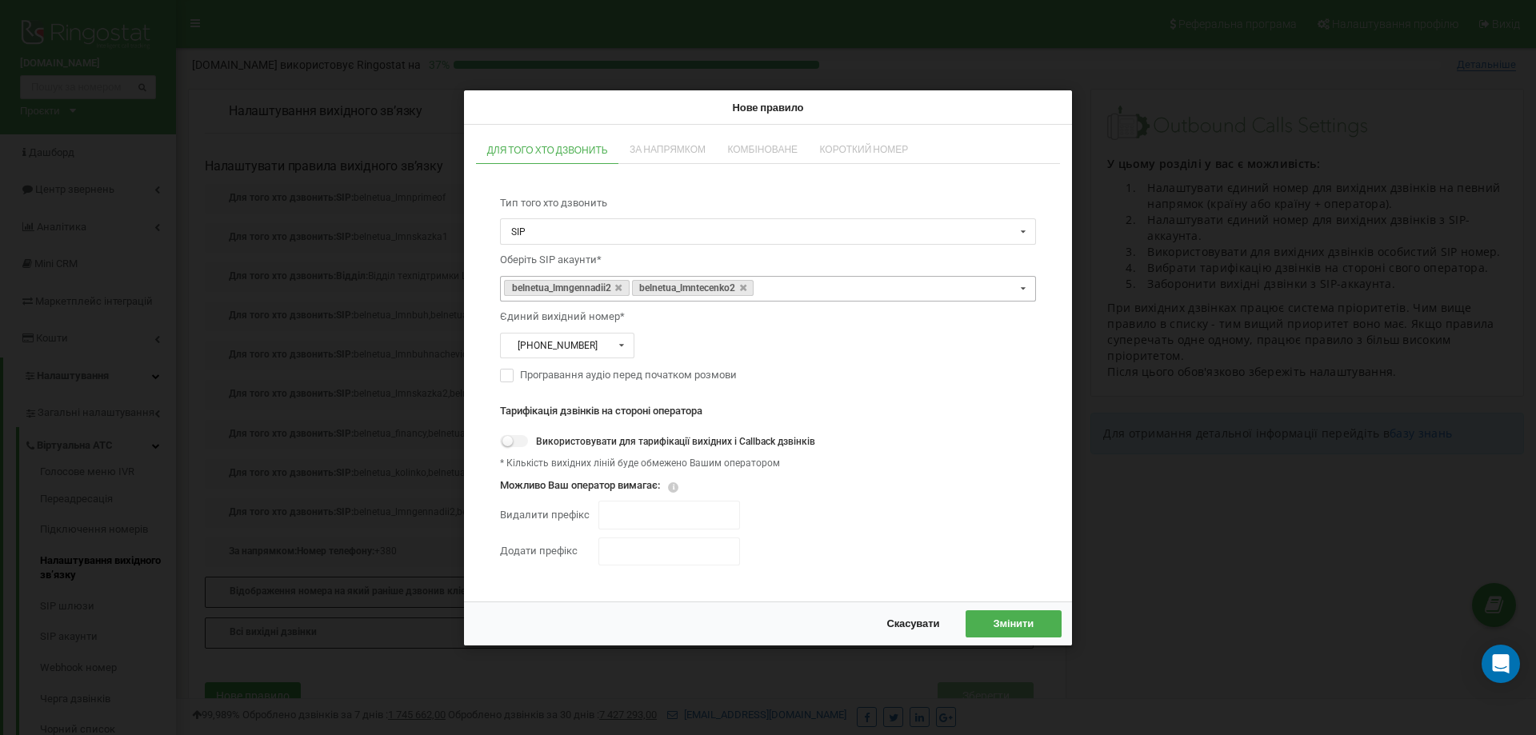
click at [1031, 290] on icon at bounding box center [1024, 288] width 20 height 25
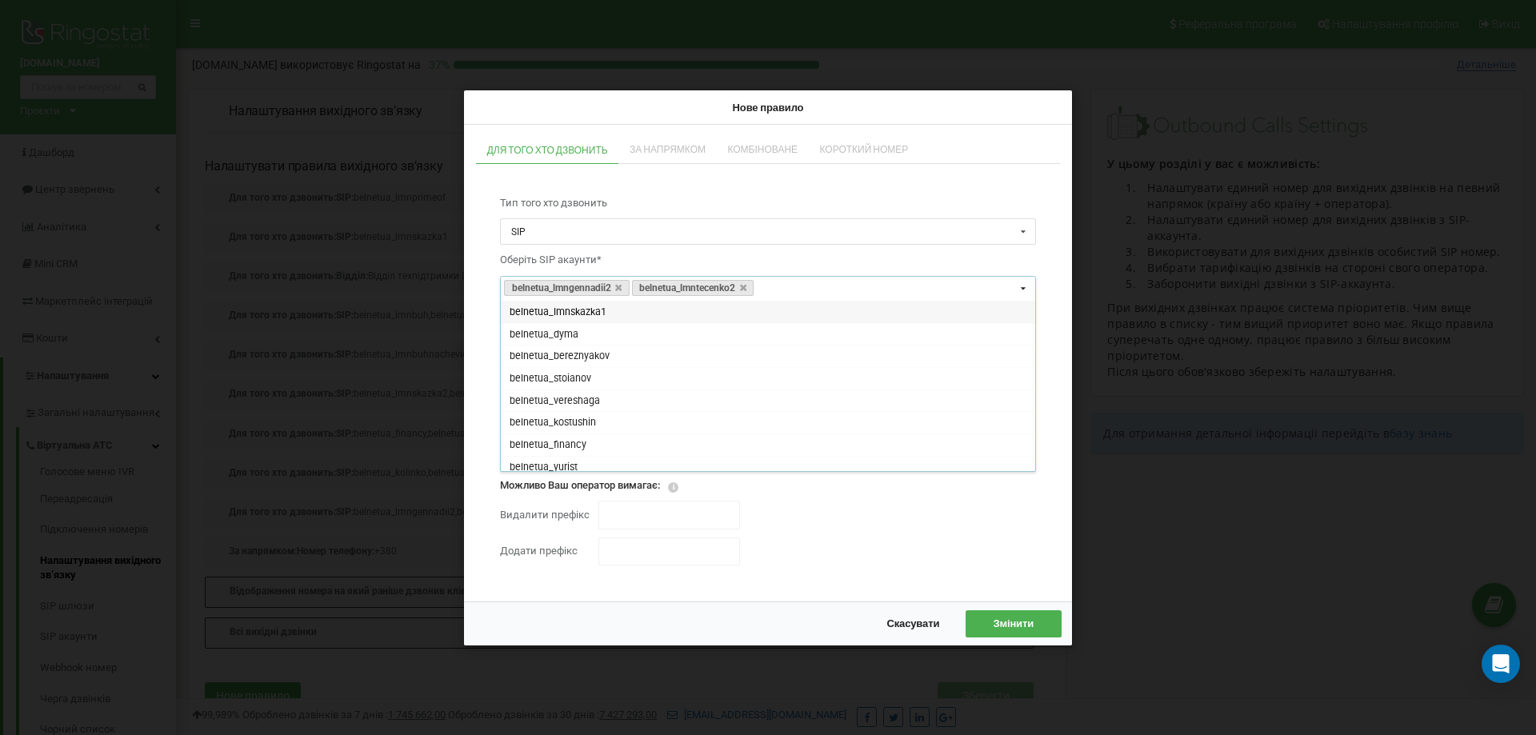
click at [1026, 318] on div "belnetua_lmnskazka1" at bounding box center [768, 312] width 534 height 22
click at [873, 285] on link "belnetua_lmnskazka1" at bounding box center [814, 287] width 117 height 17
click at [866, 285] on icon at bounding box center [862, 287] width 6 height 9
click at [602, 459] on span "belnetua_lmnmikhailo2" at bounding box center [562, 460] width 104 height 12
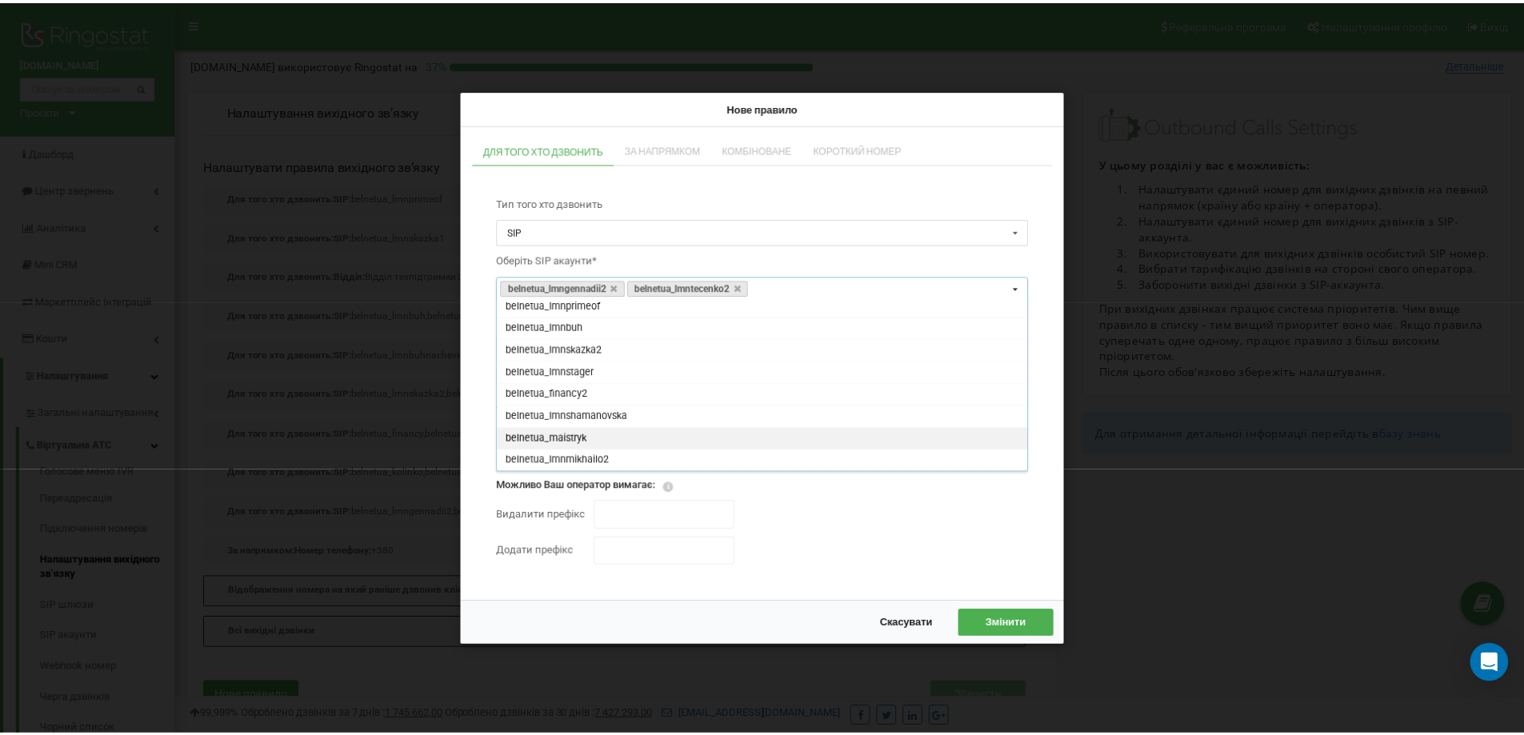
scroll to position [494, 0]
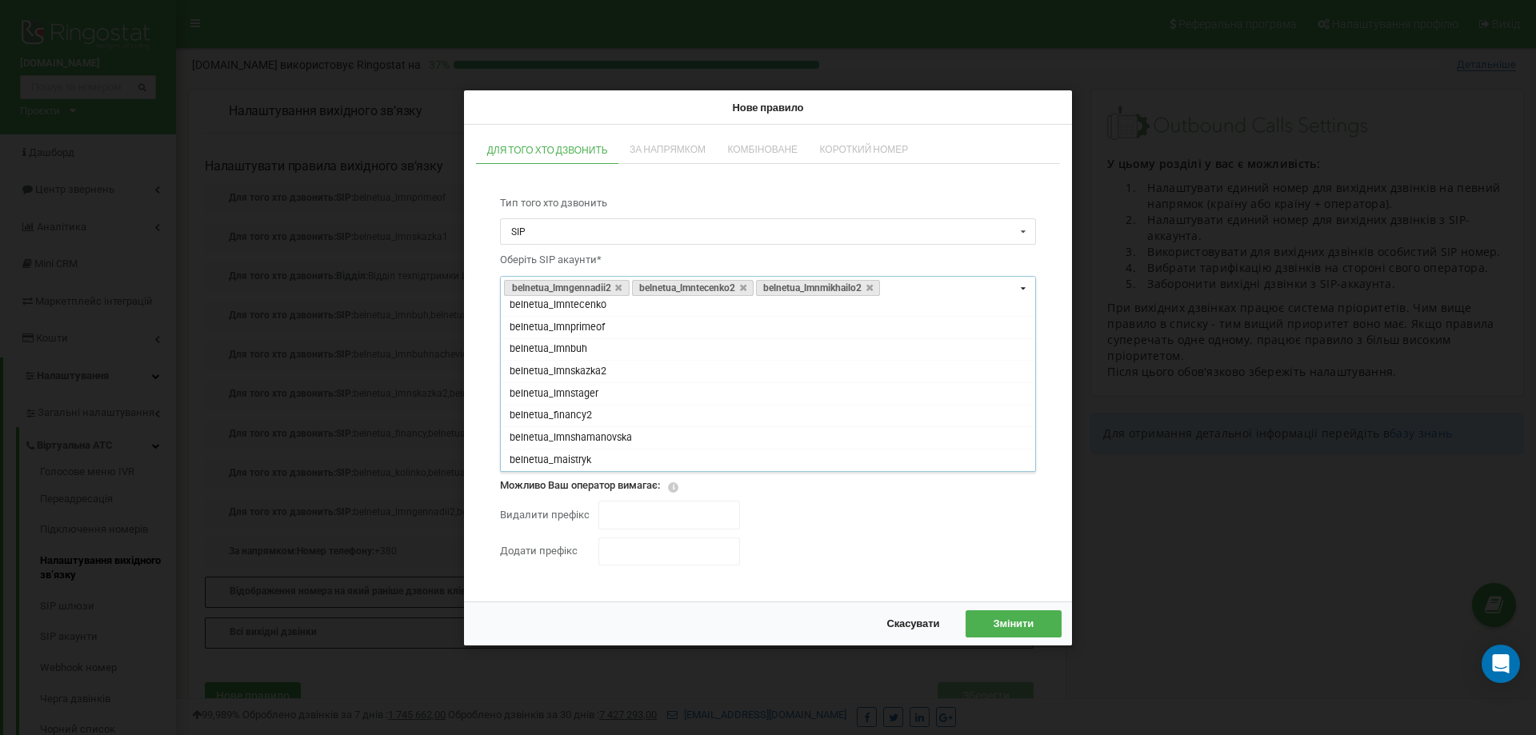
click at [908, 517] on div "Тарифікація дзвінків на стороні оператора Використовувати для тарифікації вихід…" at bounding box center [768, 483] width 536 height 182
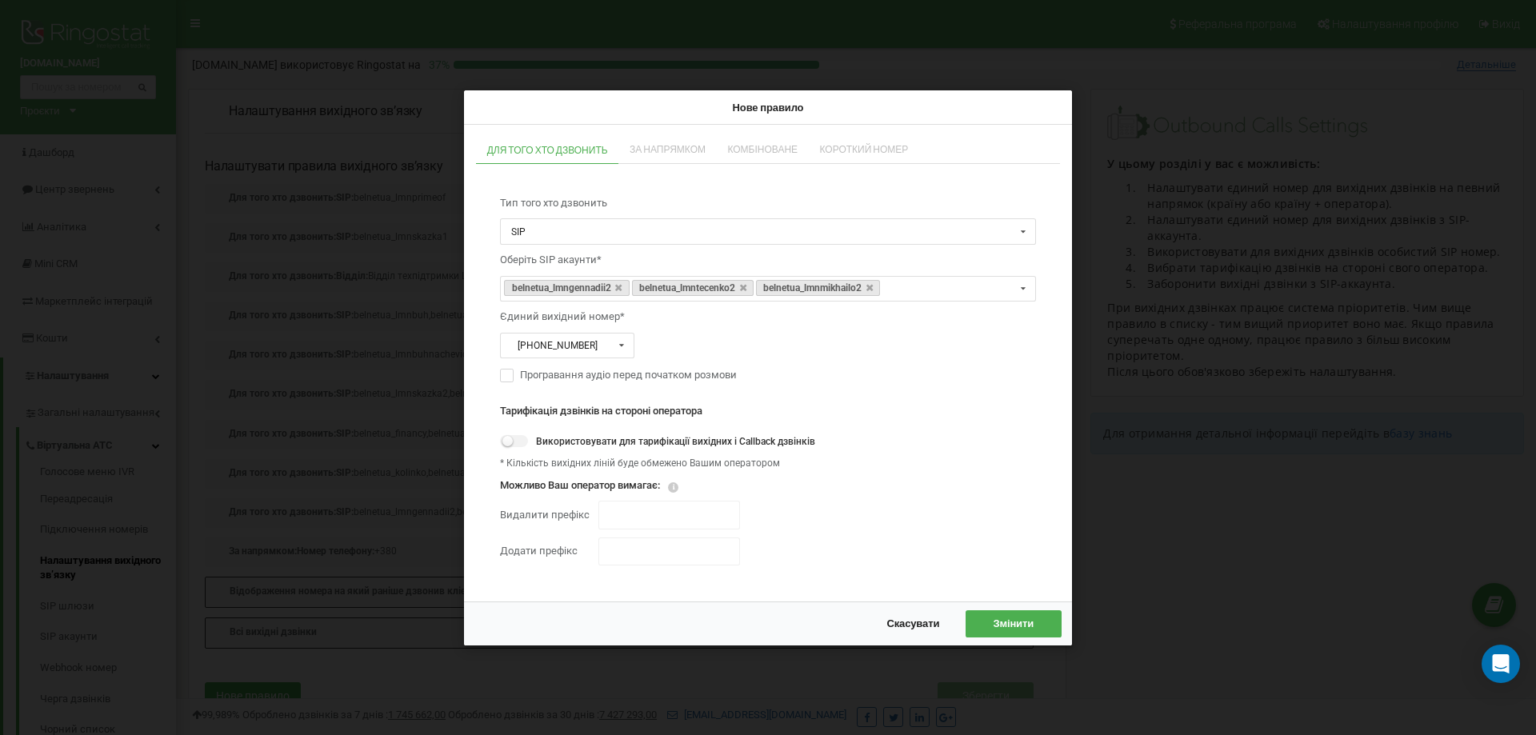
click at [1024, 628] on span "Змінити" at bounding box center [1013, 623] width 41 height 13
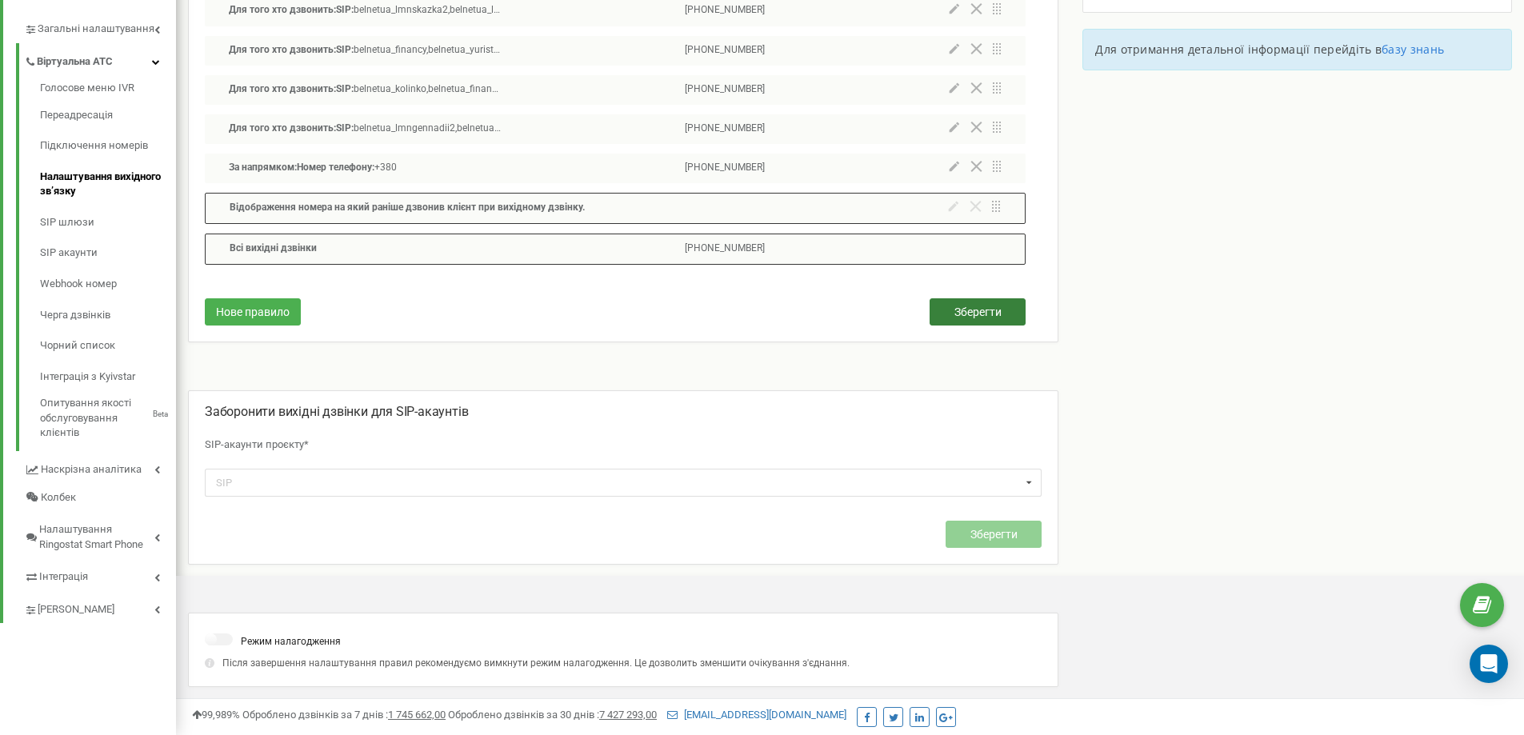
click at [951, 320] on button "Зберегти" at bounding box center [978, 311] width 96 height 27
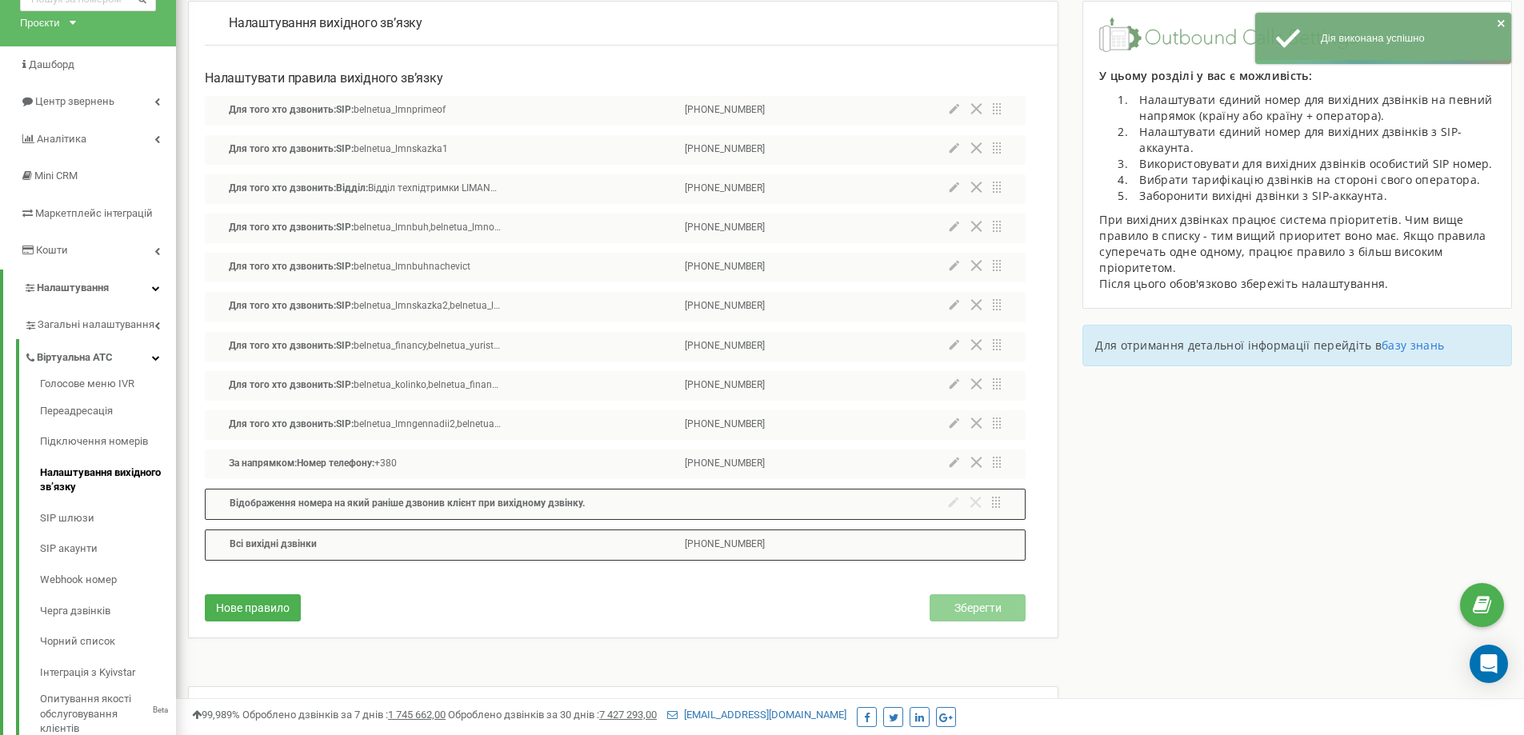
scroll to position [0, 0]
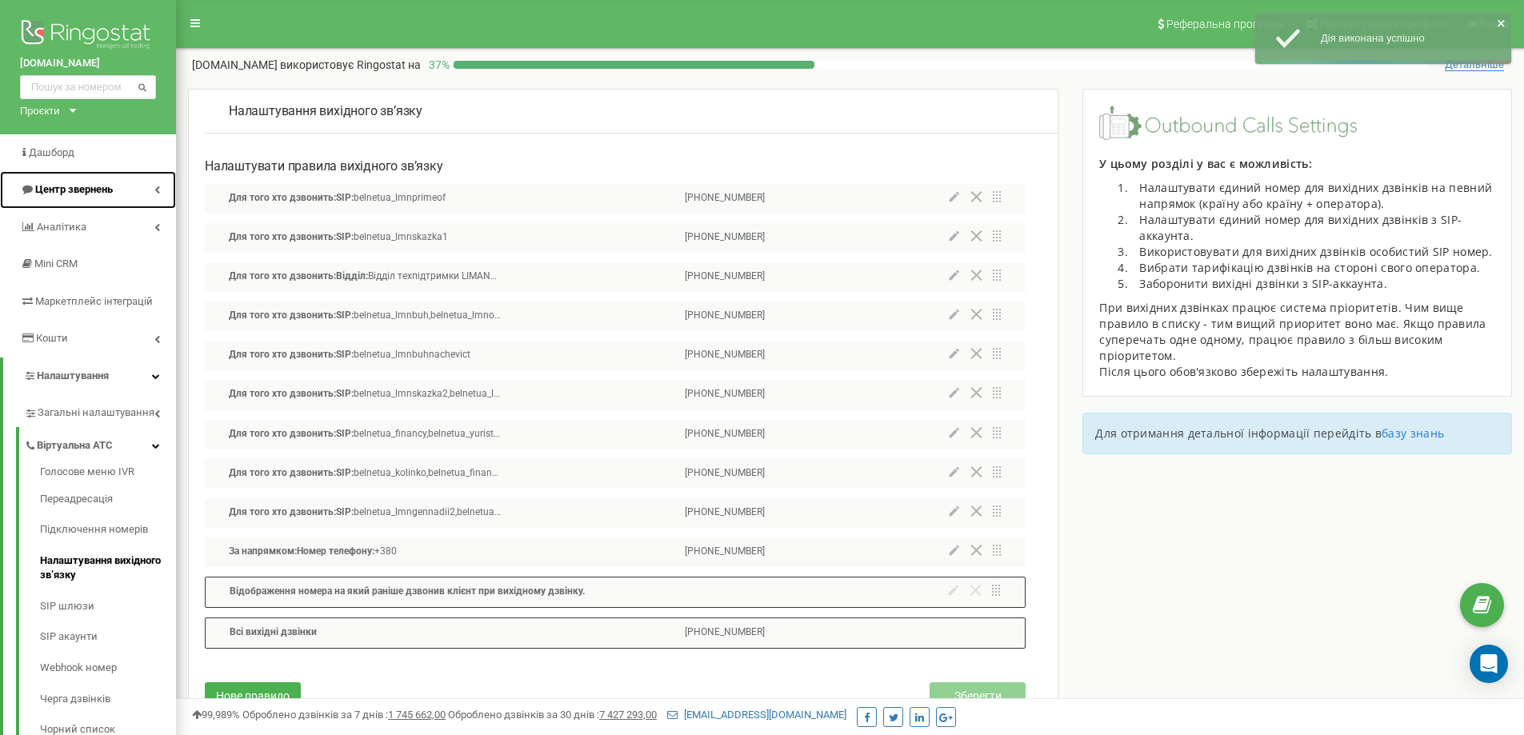
click at [170, 200] on link "Центр звернень" at bounding box center [88, 190] width 176 height 38
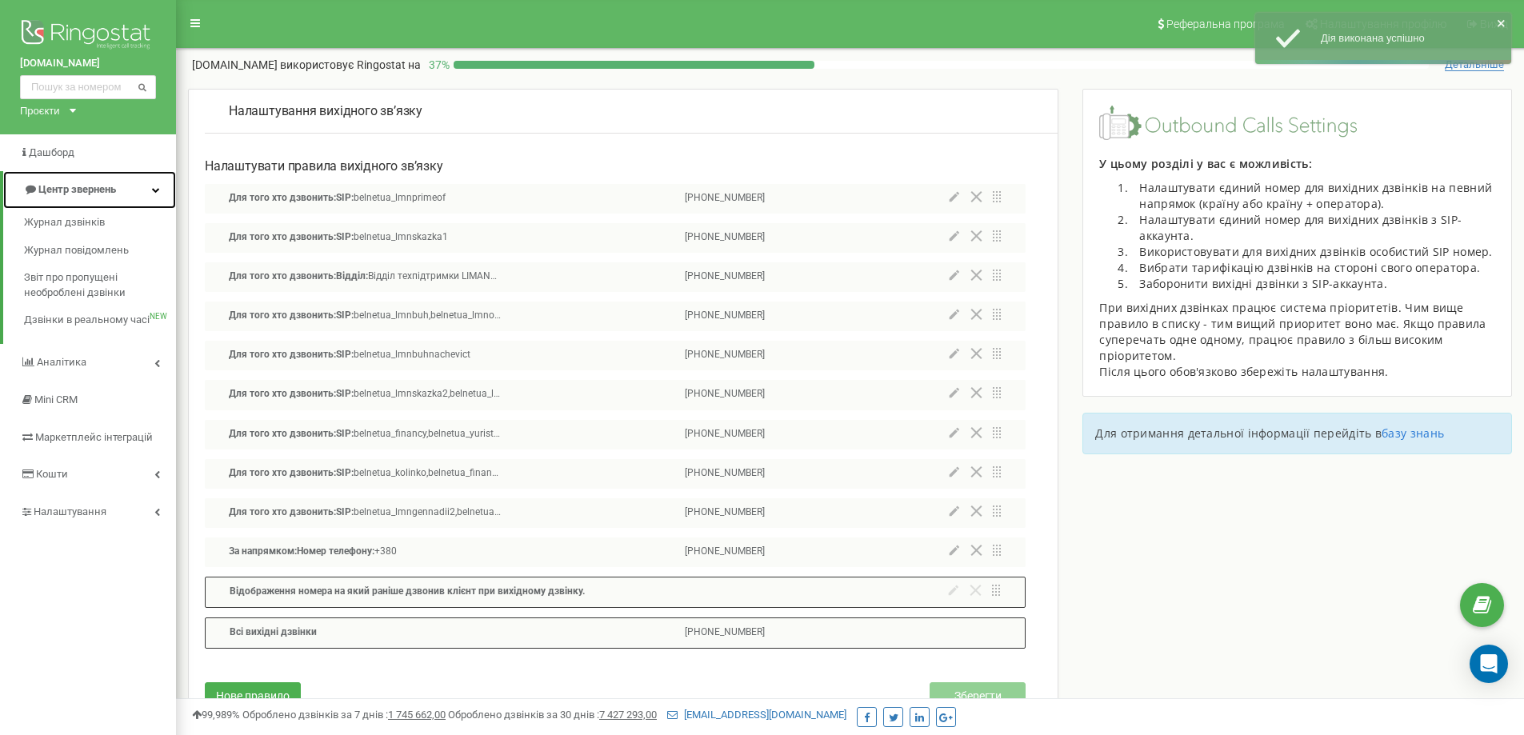
click at [140, 182] on link "Центр звернень" at bounding box center [89, 190] width 173 height 38
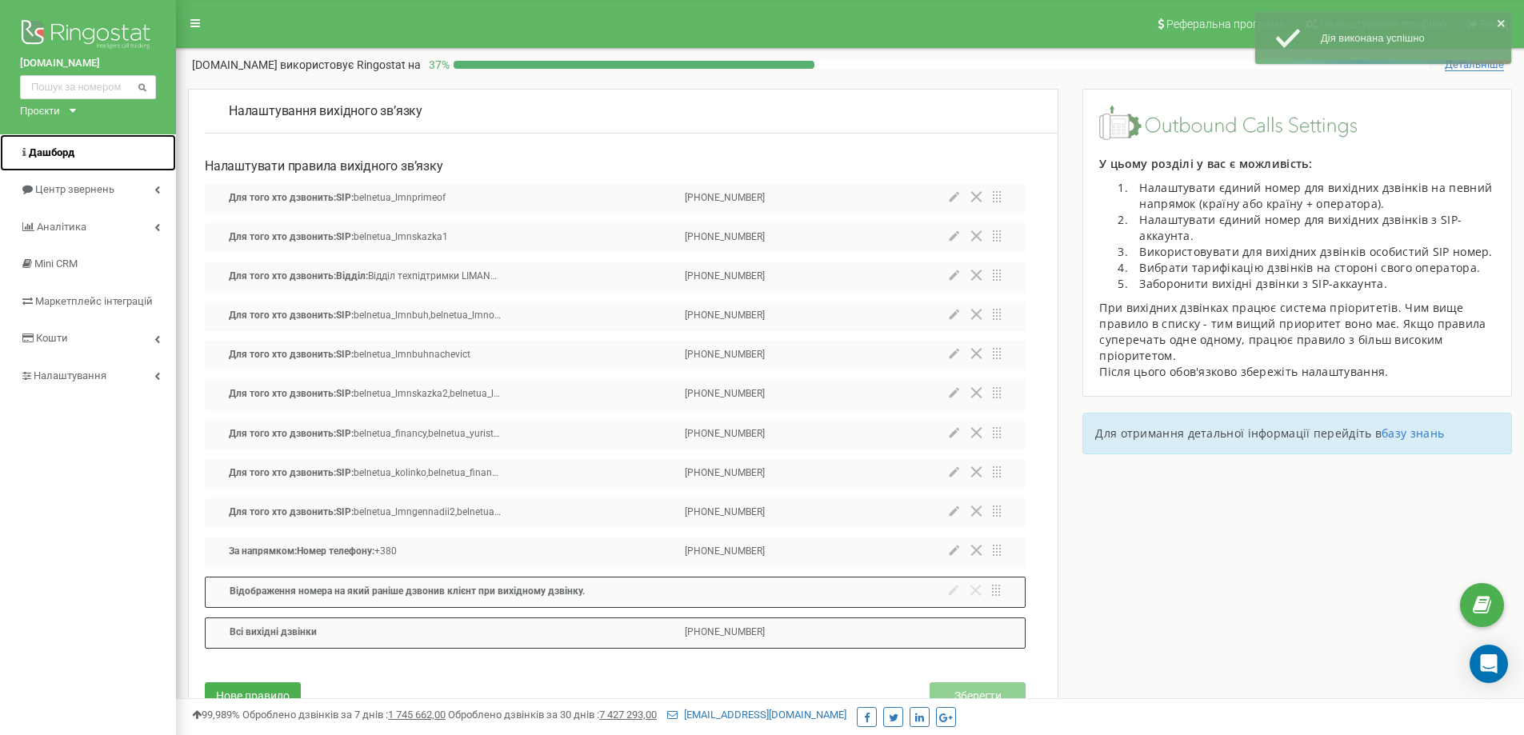
click at [112, 161] on link "Дашборд" at bounding box center [88, 153] width 176 height 38
